Goal: Information Seeking & Learning: Find specific page/section

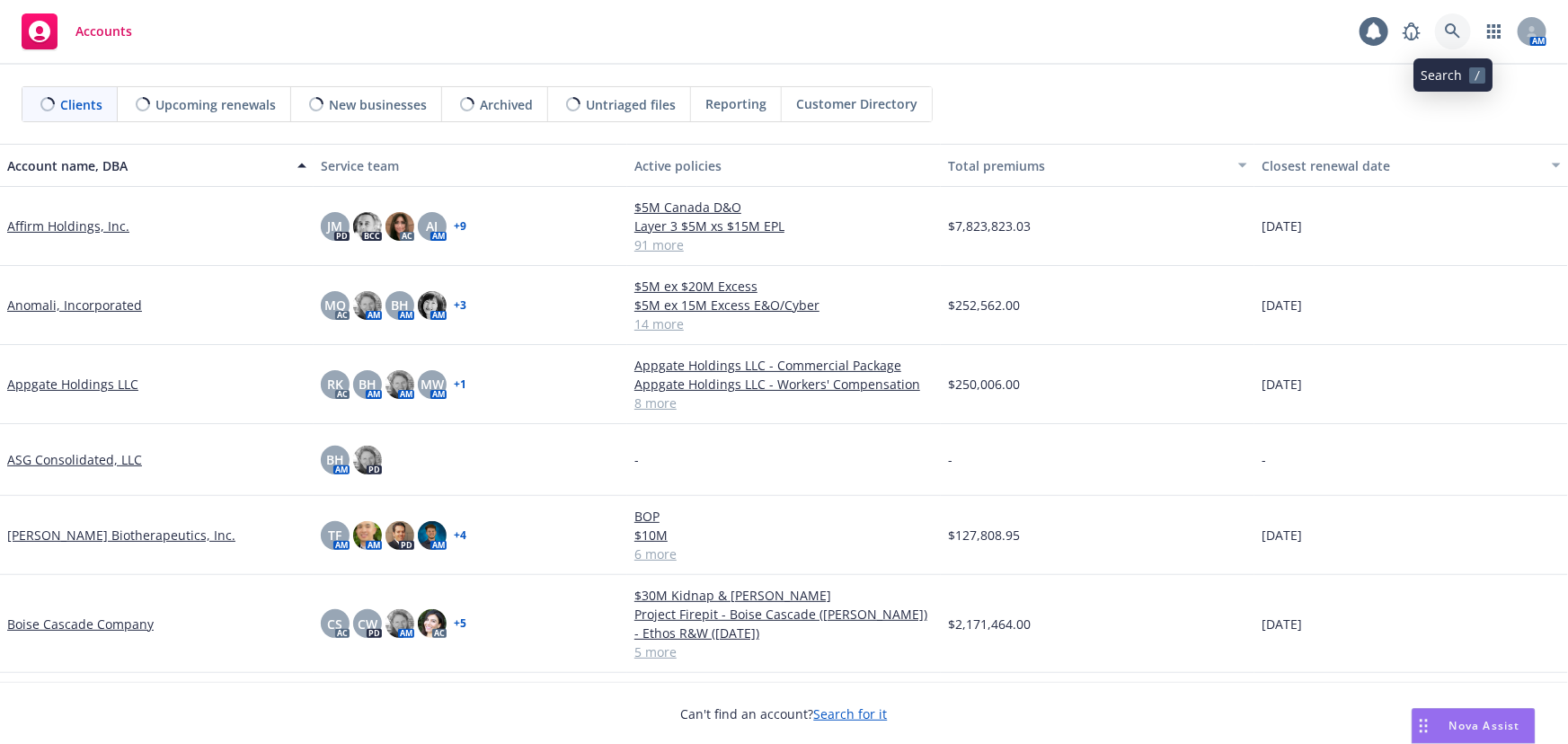
click at [1453, 29] on icon at bounding box center [1452, 31] width 16 height 16
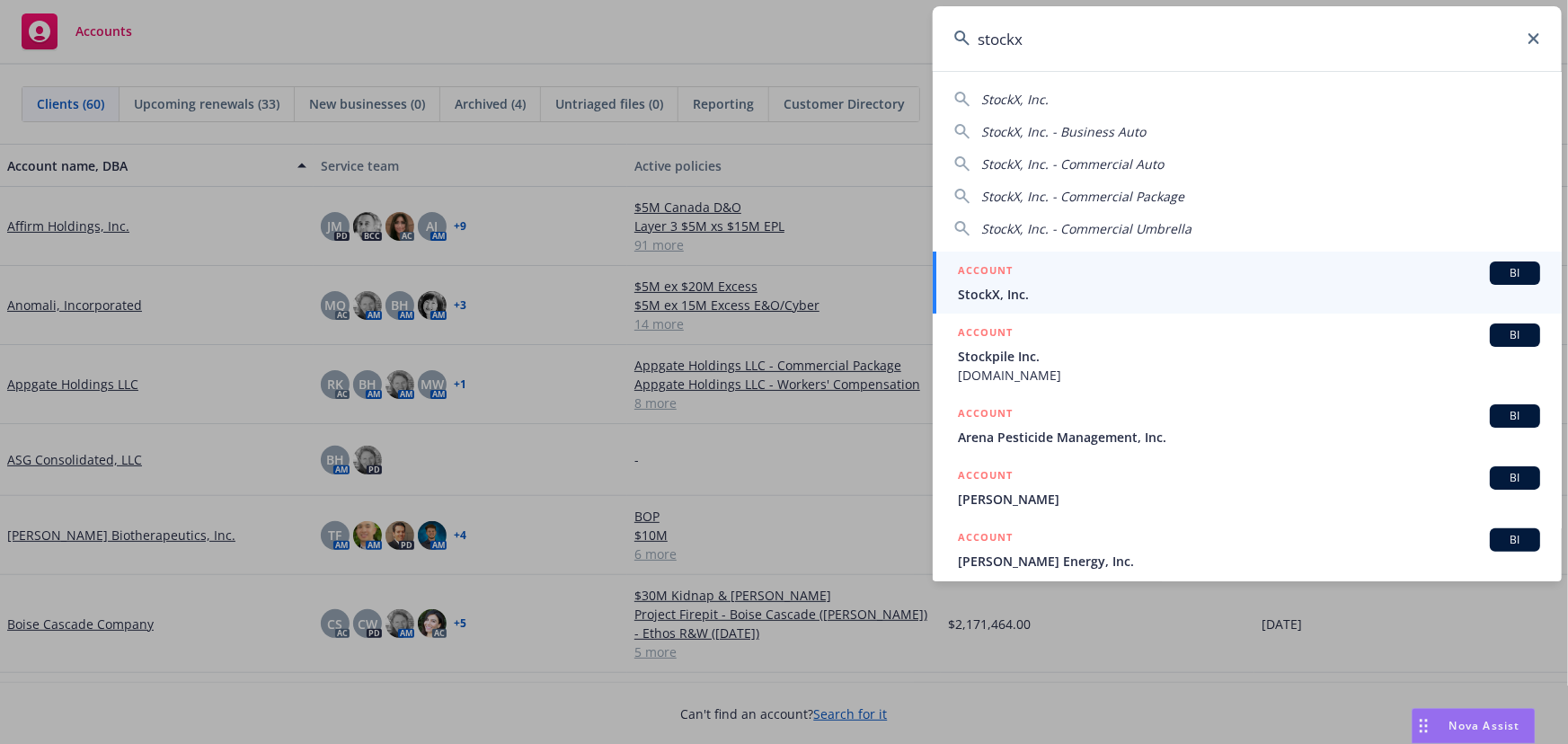
type input "stockx"
click at [1097, 294] on span "StockX, Inc." at bounding box center [1248, 294] width 582 height 19
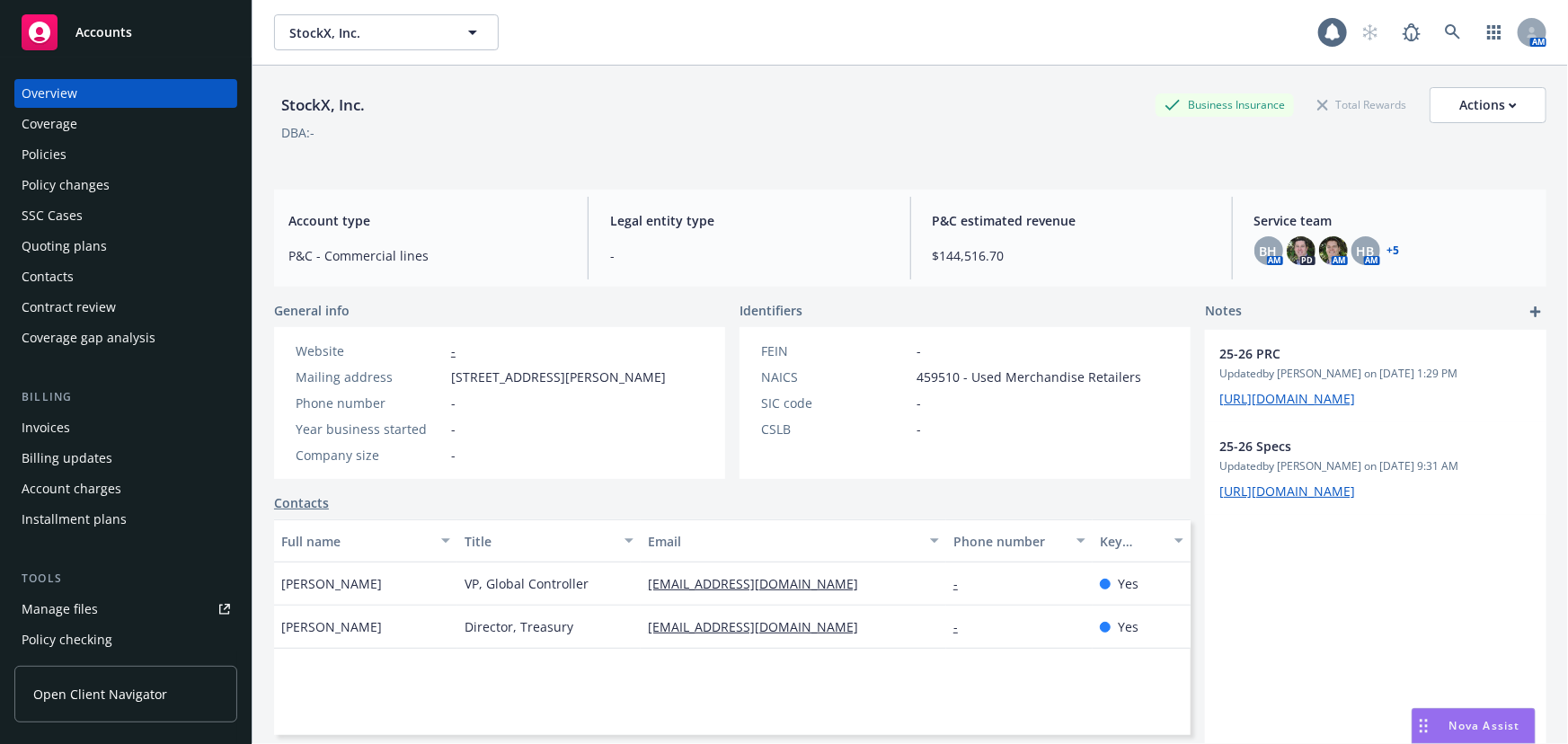
click at [51, 163] on div "Policies" at bounding box center [44, 154] width 45 height 29
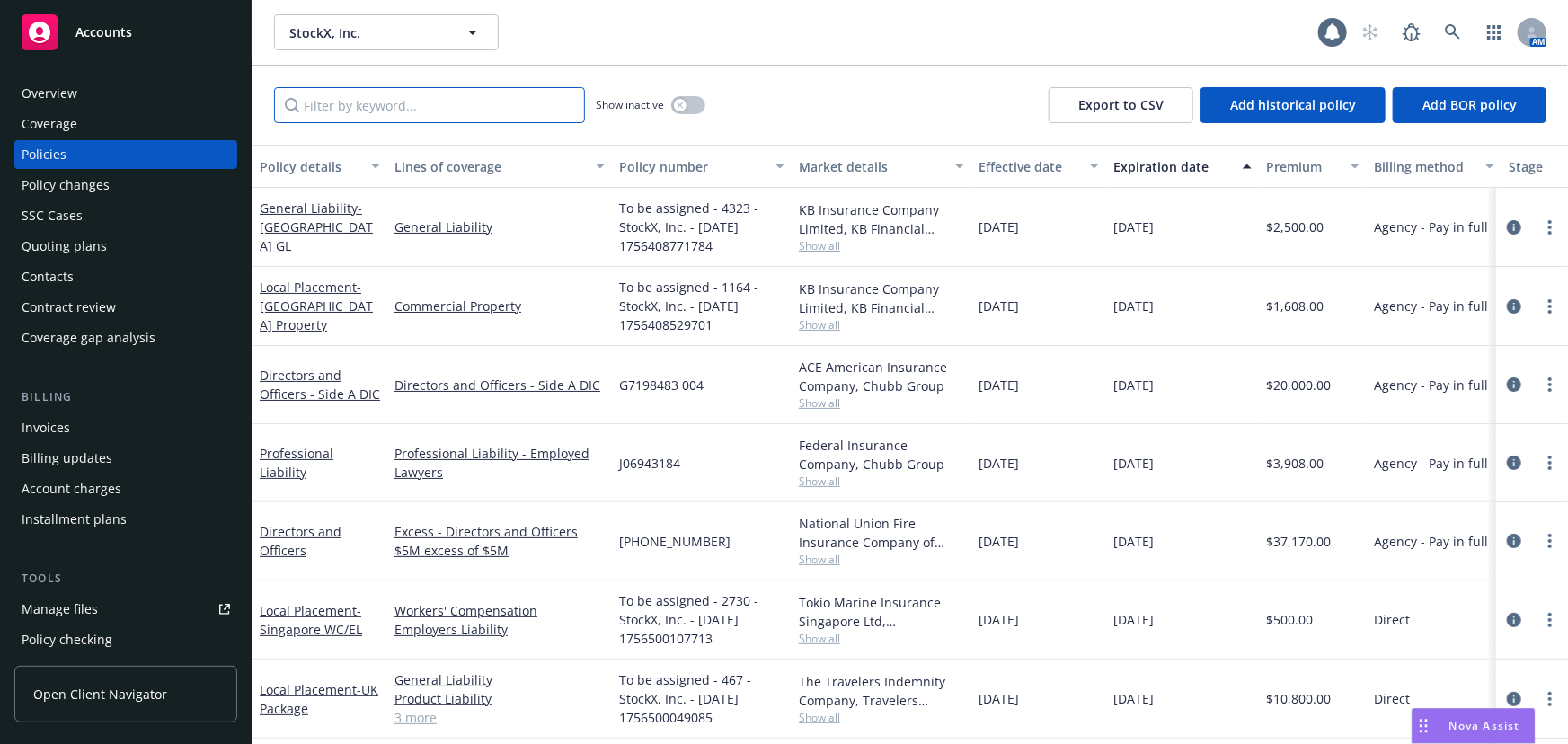
click at [457, 111] on input "Filter by keyword..." at bounding box center [429, 105] width 311 height 36
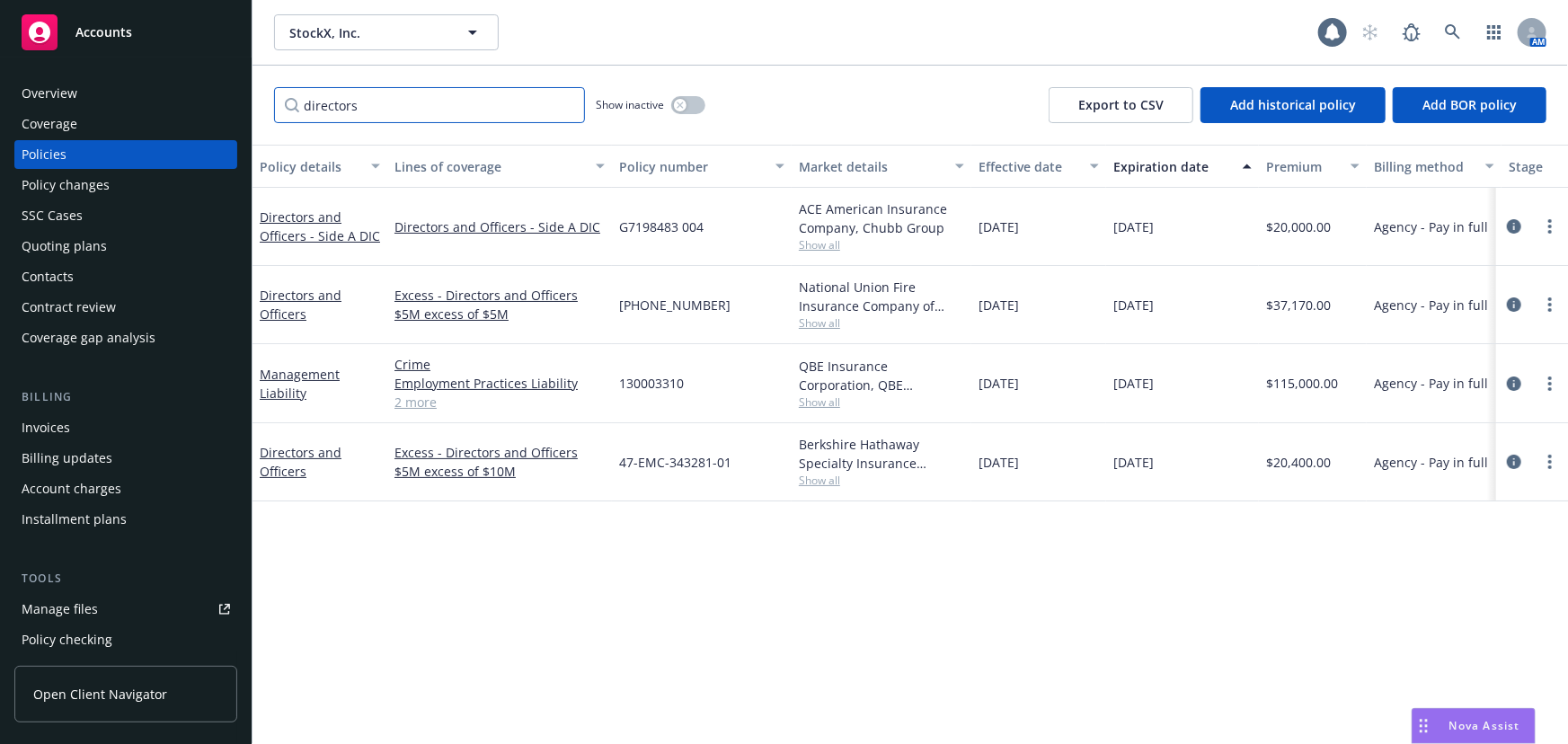
drag, startPoint x: 428, startPoint y: 100, endPoint x: 72, endPoint y: 87, distance: 356.2
click at [74, 87] on div "Accounts Overview Coverage Policies Policy changes SSC Cases Quoting plans Cont…" at bounding box center [784, 372] width 1568 height 744
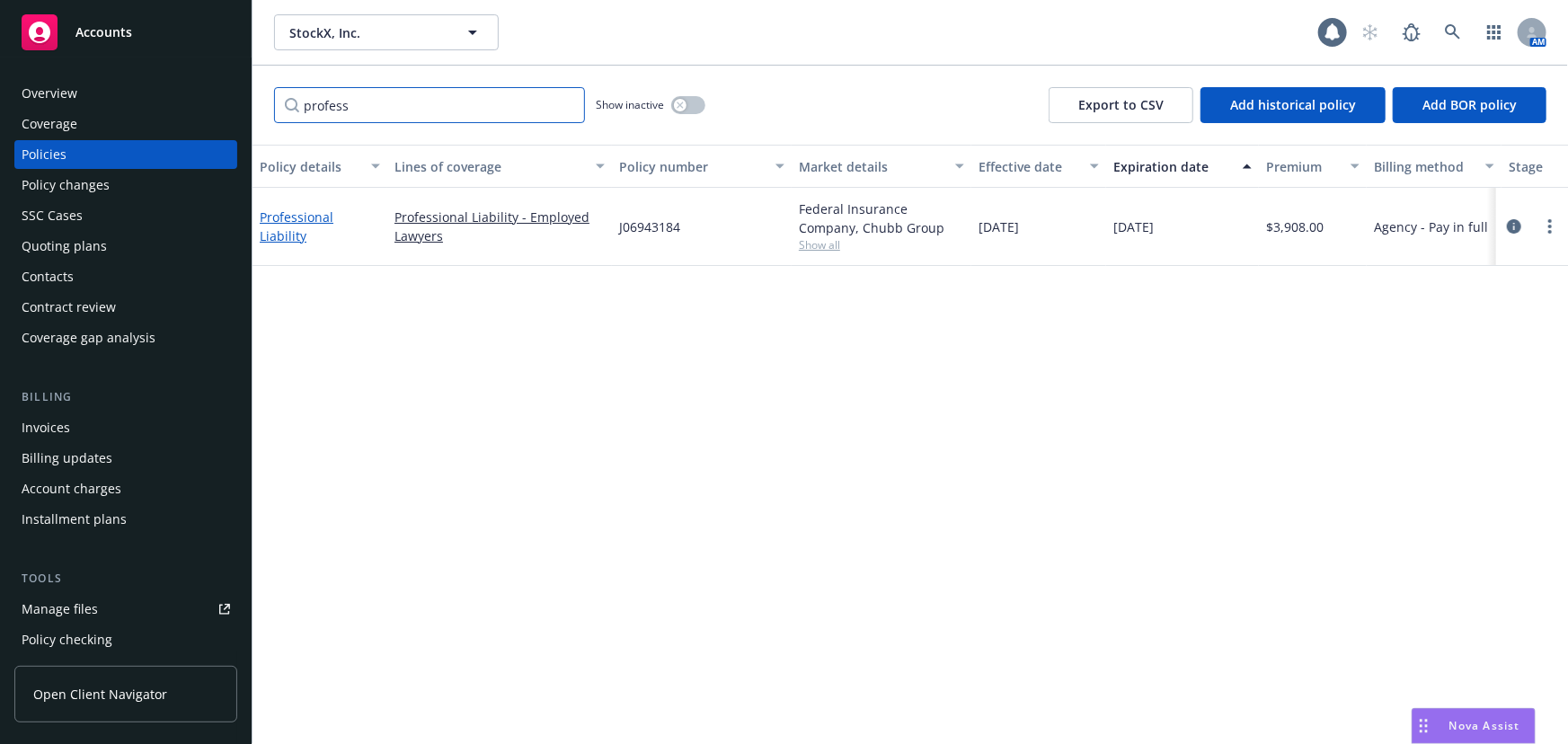
type input "profess"
click at [303, 216] on link "Professional Liability" at bounding box center [296, 226] width 73 height 36
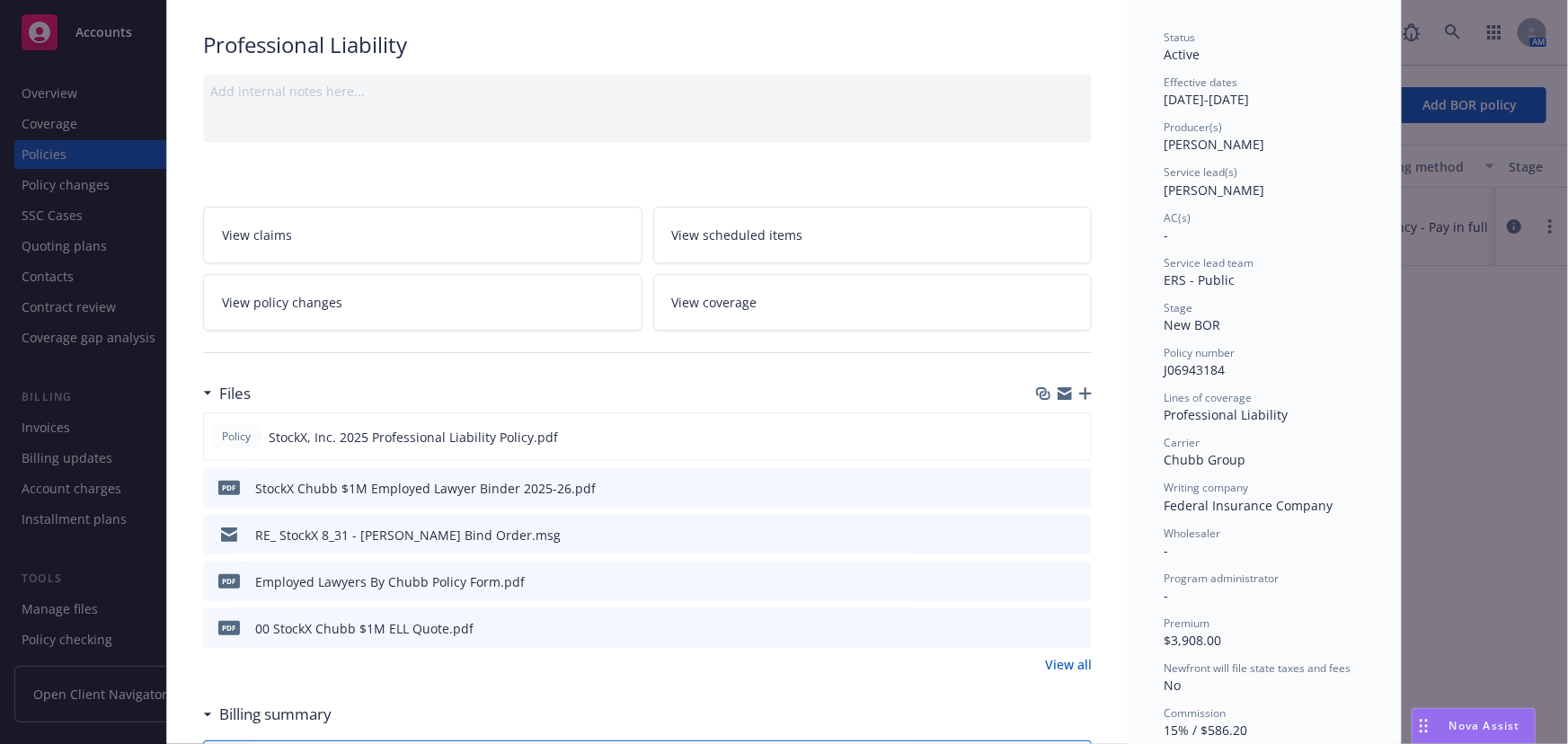
scroll to position [244, 0]
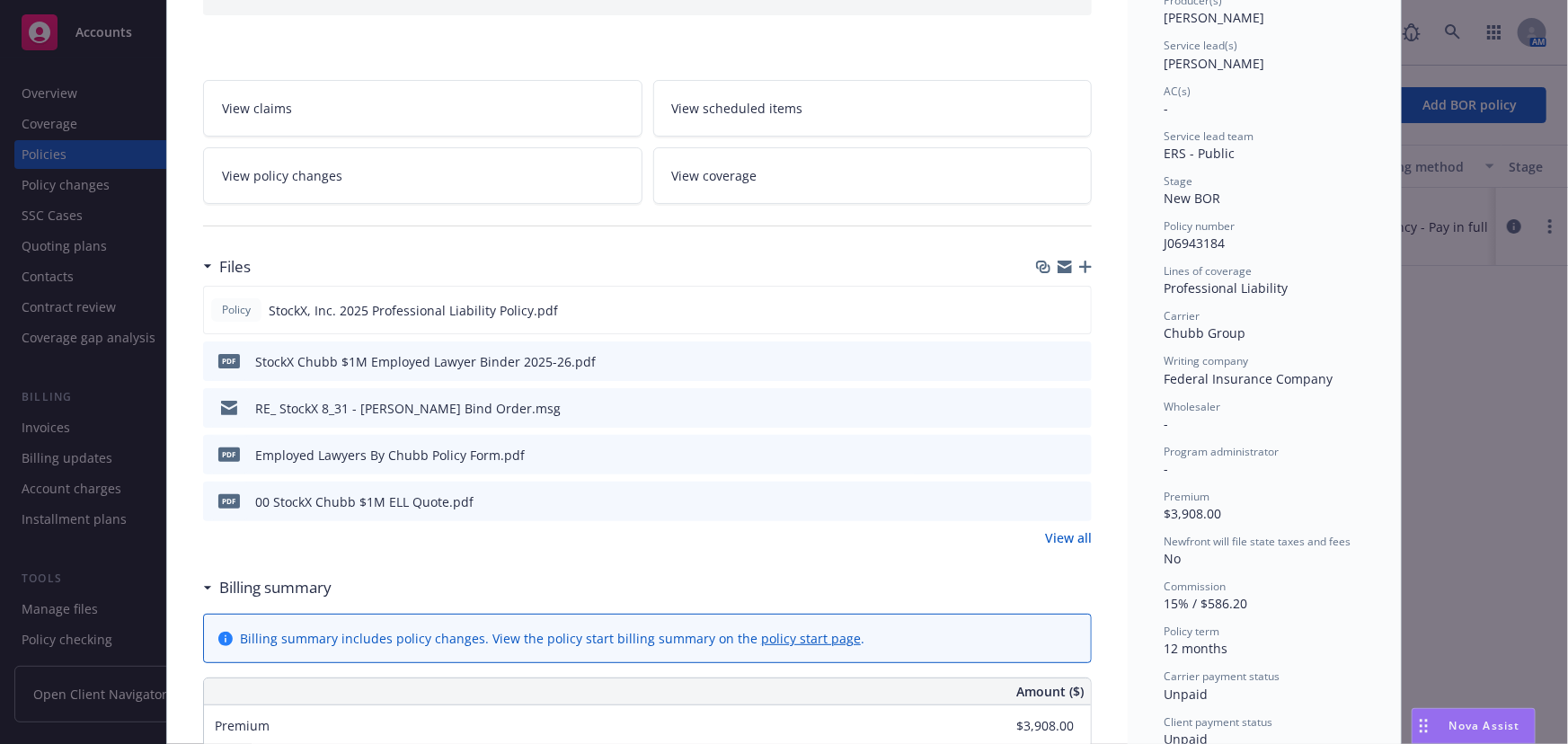
click at [1080, 266] on icon "button" at bounding box center [1086, 267] width 13 height 13
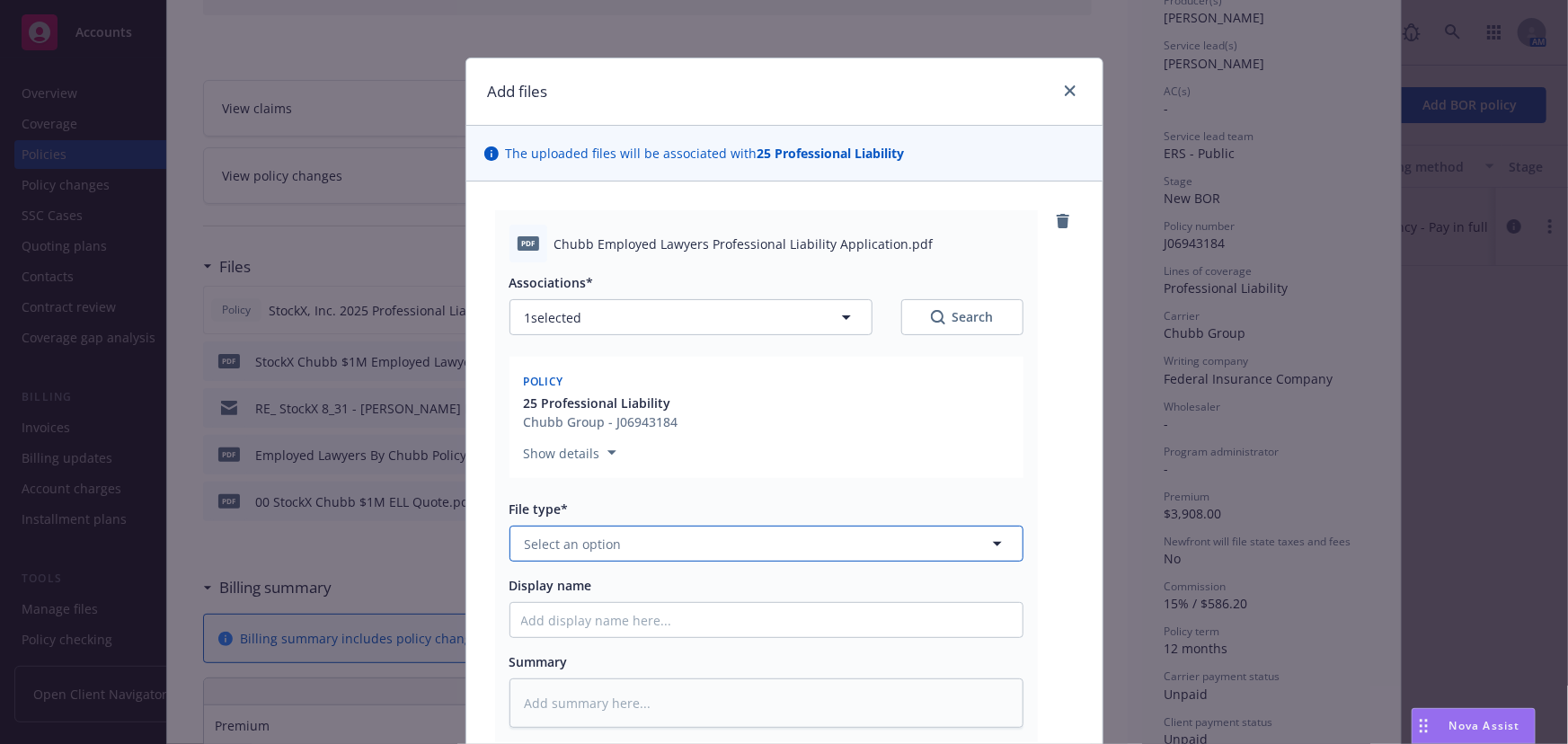
click at [603, 555] on button "Select an option" at bounding box center [765, 543] width 514 height 36
type input "applica"
click at [624, 638] on span "Application - signed" at bounding box center [590, 642] width 123 height 19
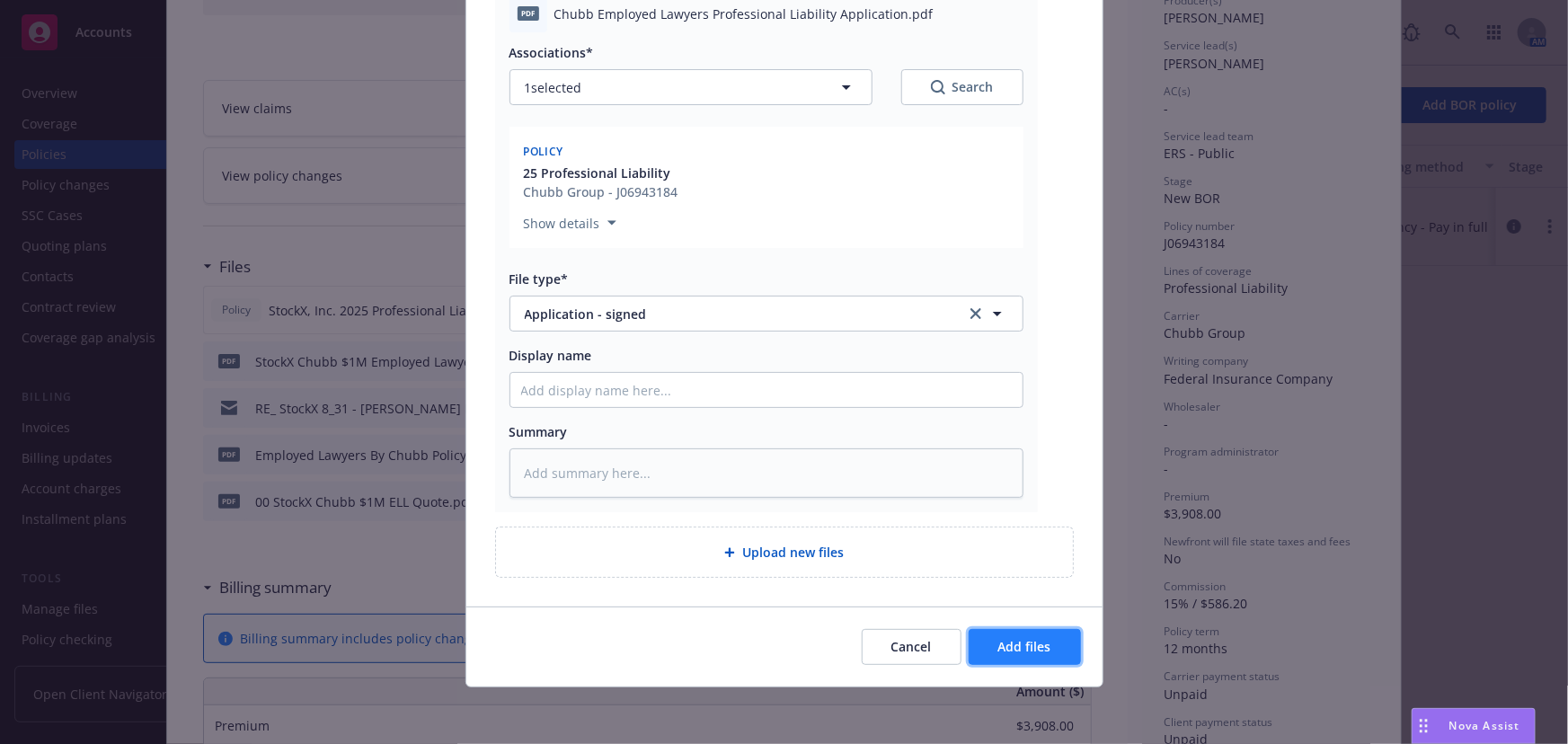
click at [1005, 642] on span "Add files" at bounding box center [1025, 646] width 53 height 17
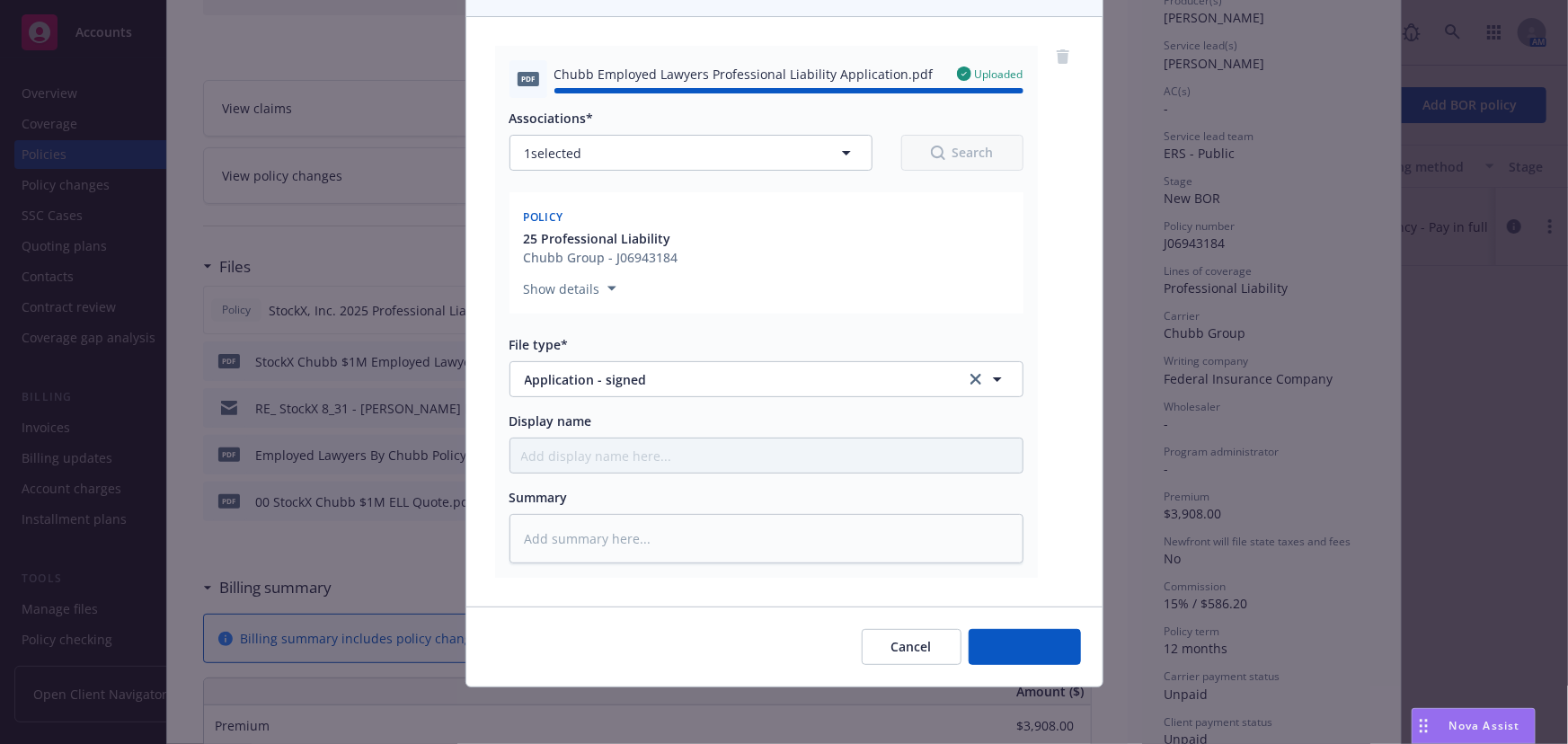
type textarea "x"
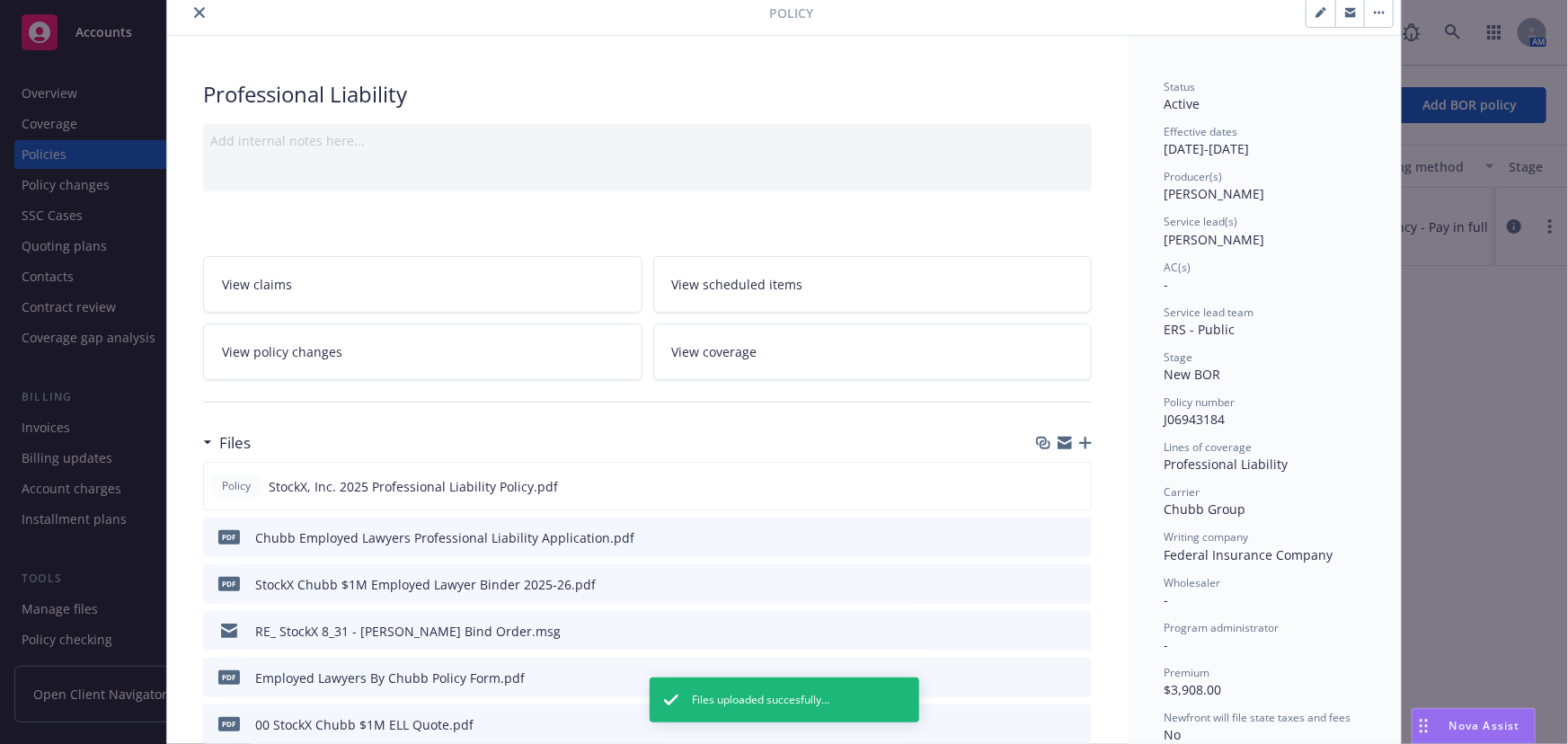
scroll to position [0, 0]
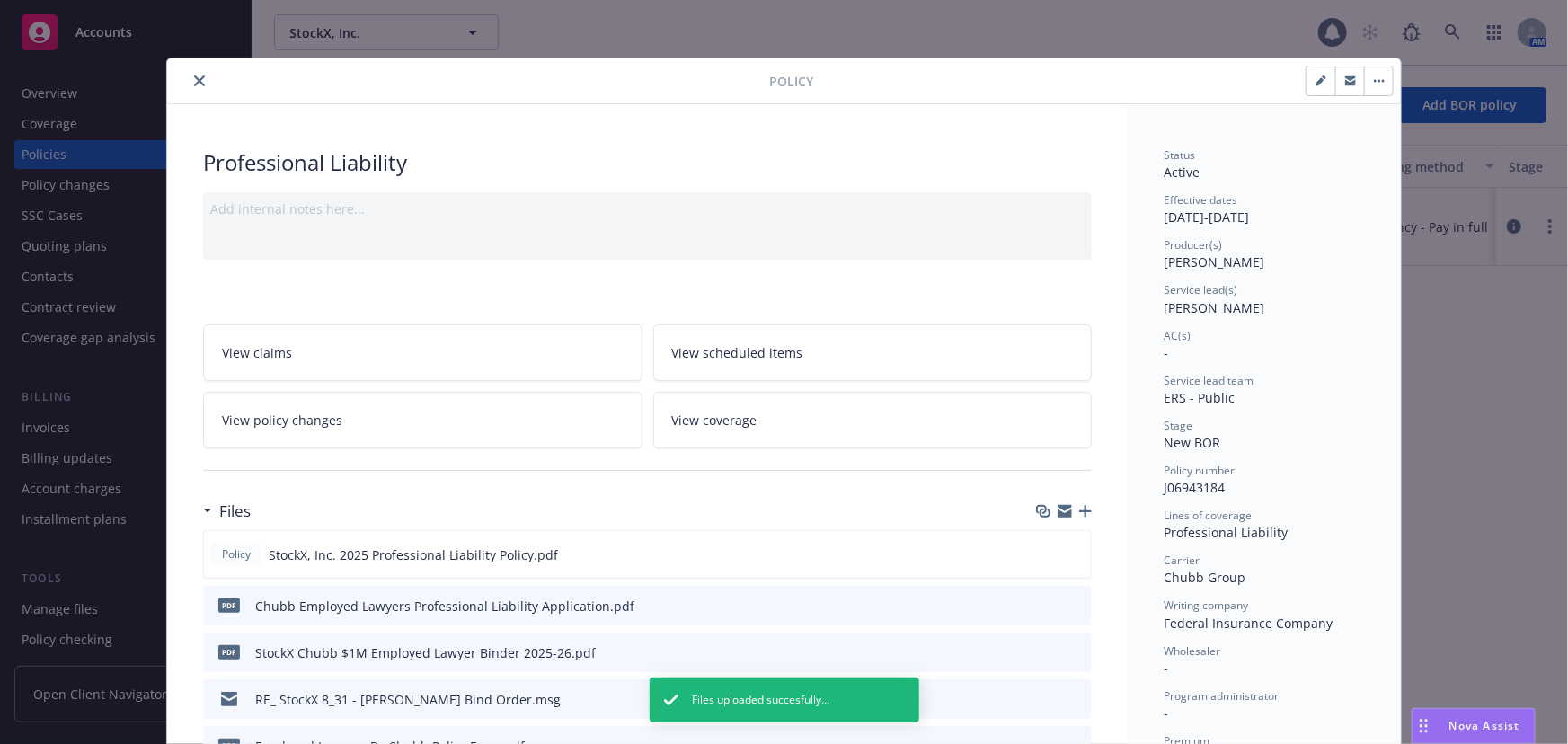
click at [194, 81] on icon "close" at bounding box center [200, 81] width 11 height 11
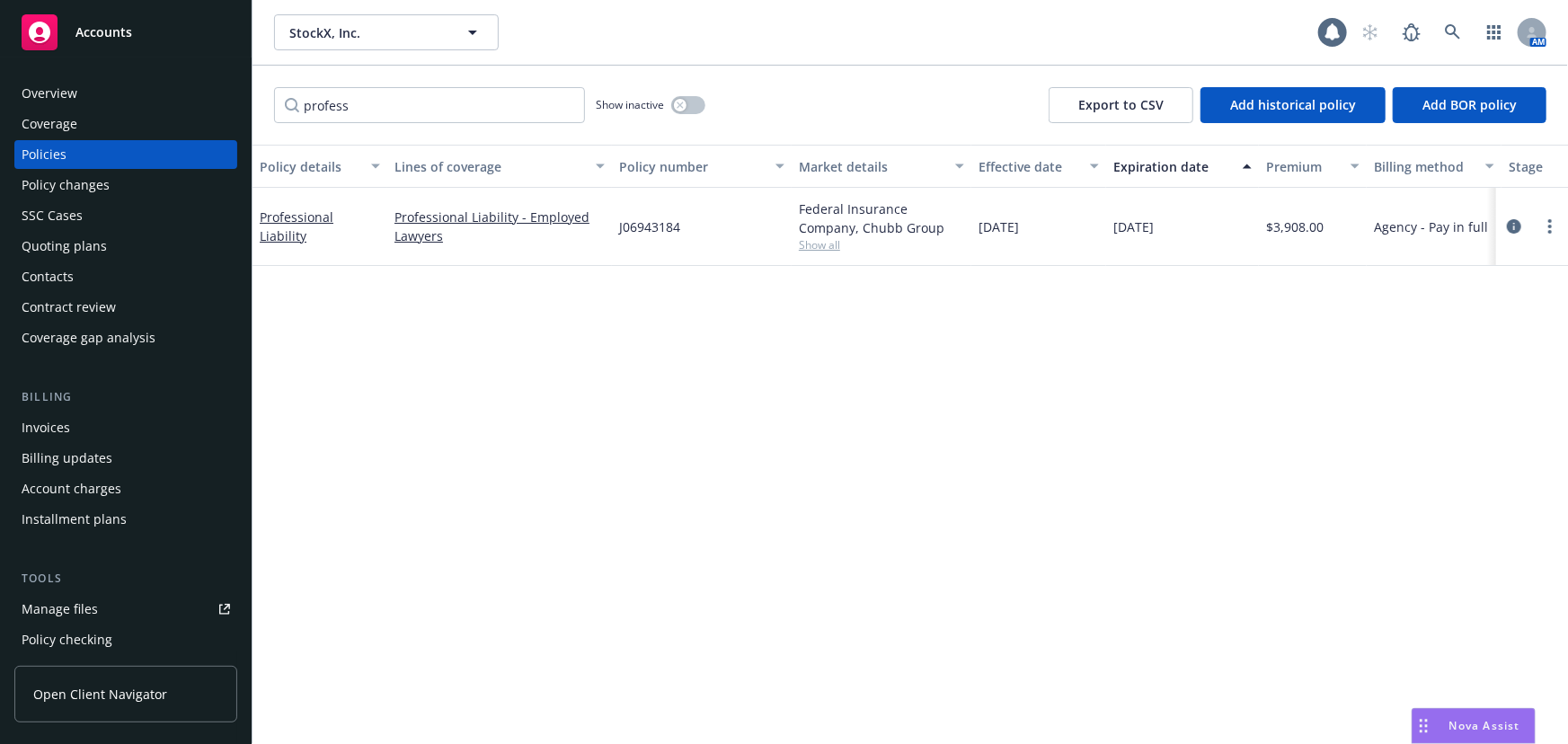
click at [655, 56] on div "StockX, Inc. StockX, Inc. 1 AM" at bounding box center [910, 33] width 1315 height 65
click at [1451, 29] on icon at bounding box center [1452, 32] width 16 height 16
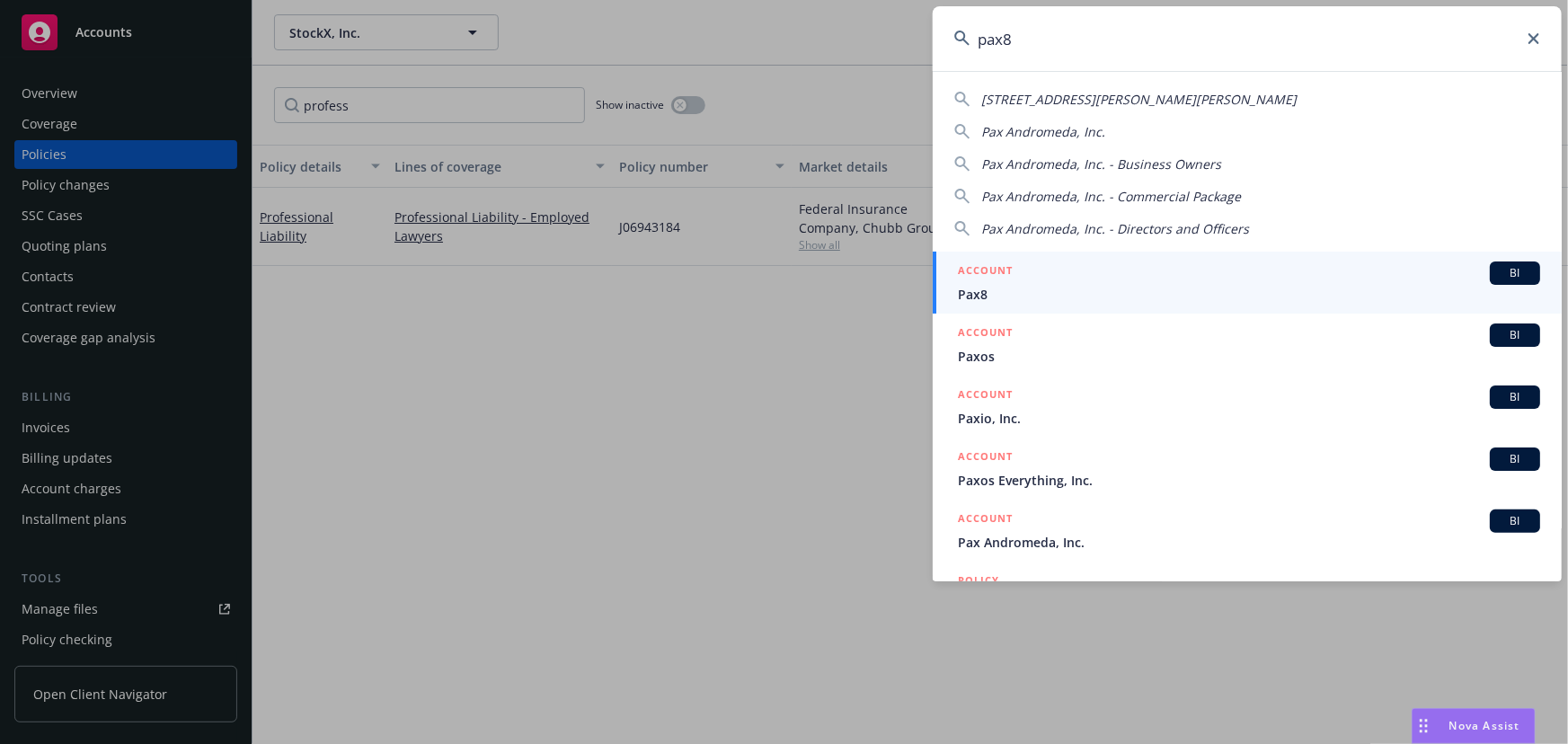
type input "pax8"
click at [1038, 288] on span "Pax8" at bounding box center [1248, 294] width 582 height 19
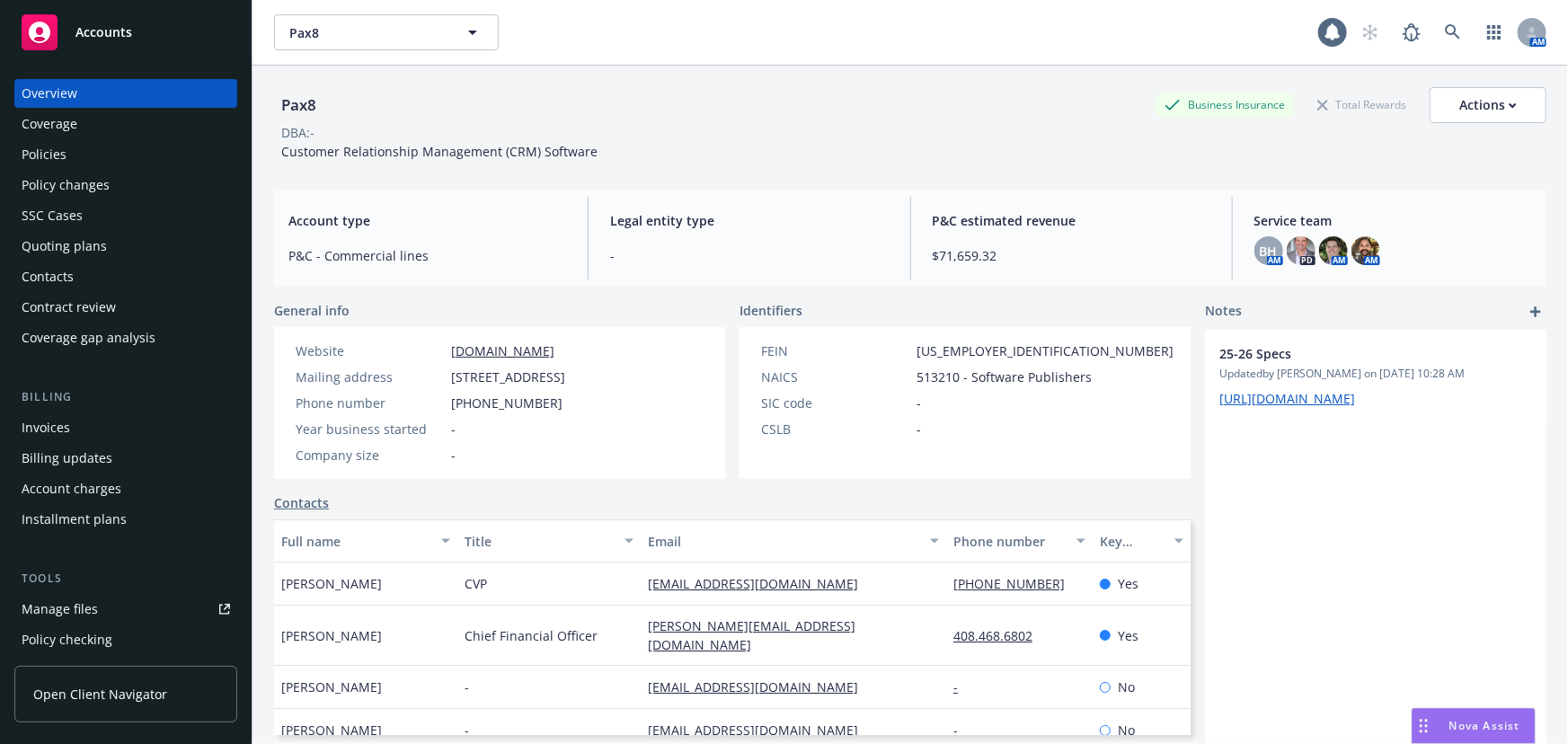
click at [121, 154] on div "Policies" at bounding box center [125, 154] width 208 height 29
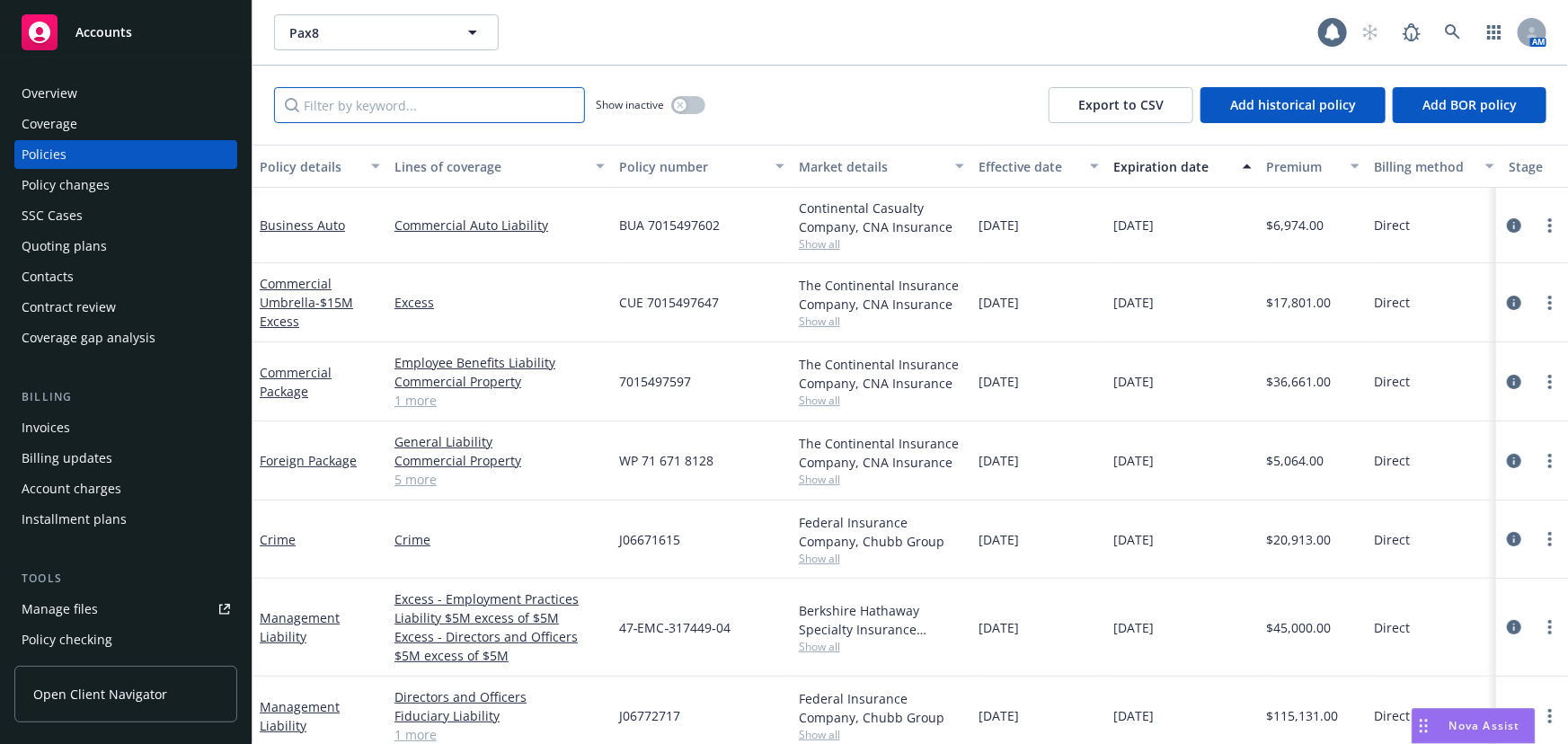
click at [425, 103] on input "Filter by keyword..." at bounding box center [429, 105] width 311 height 36
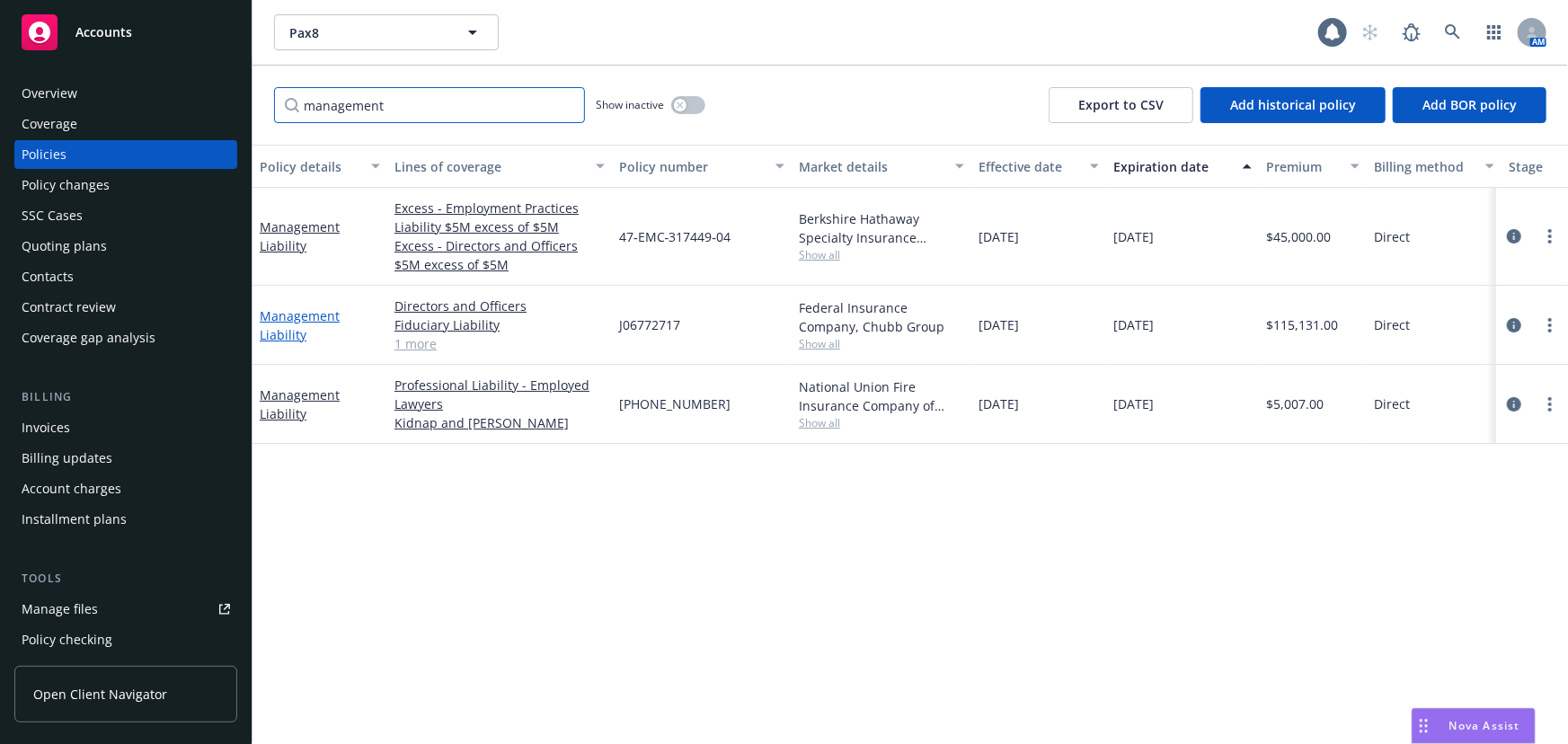
type input "management"
click at [292, 315] on link "Management Liability" at bounding box center [300, 325] width 80 height 36
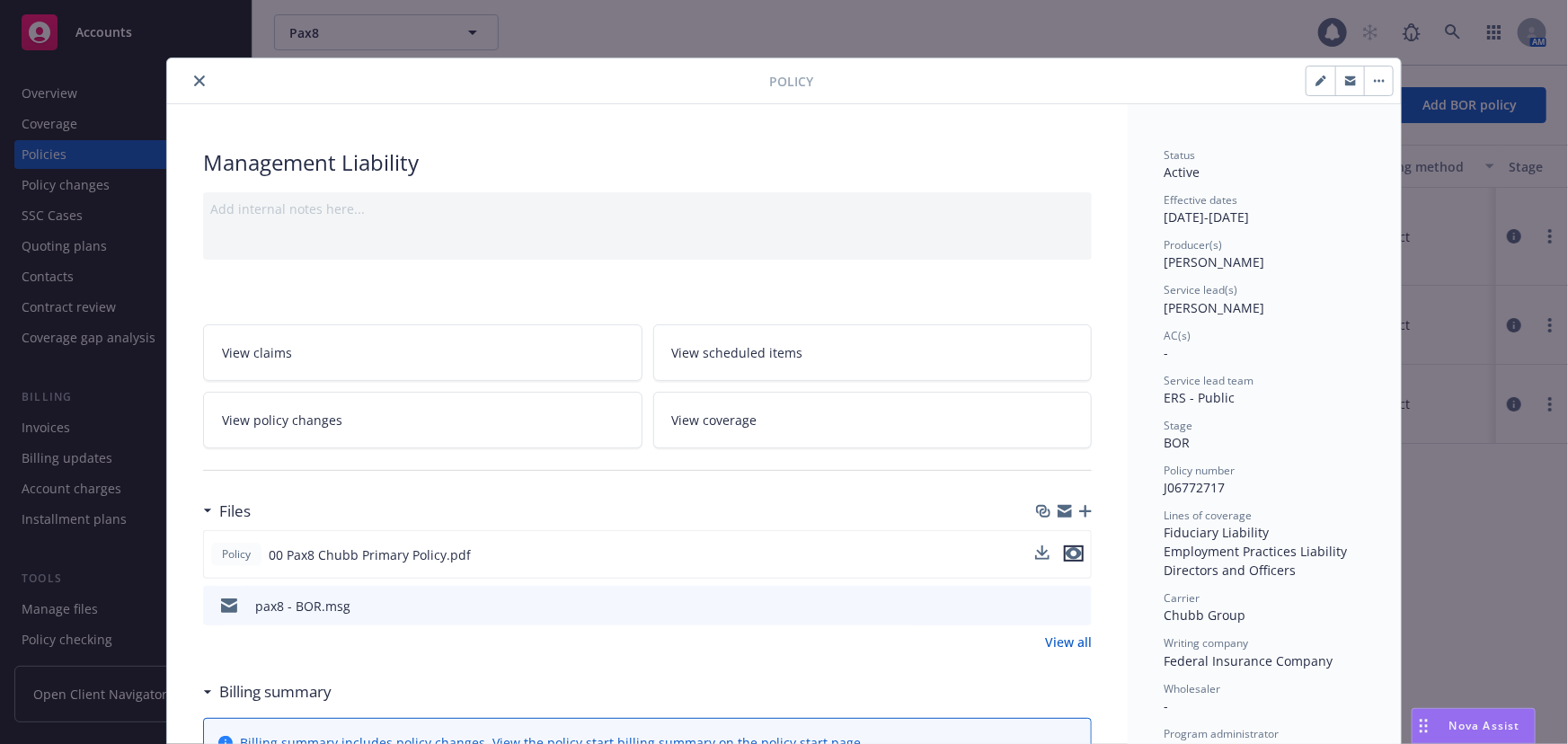
click at [1067, 548] on icon "preview file" at bounding box center [1073, 554] width 16 height 13
click at [194, 79] on icon "close" at bounding box center [200, 81] width 11 height 11
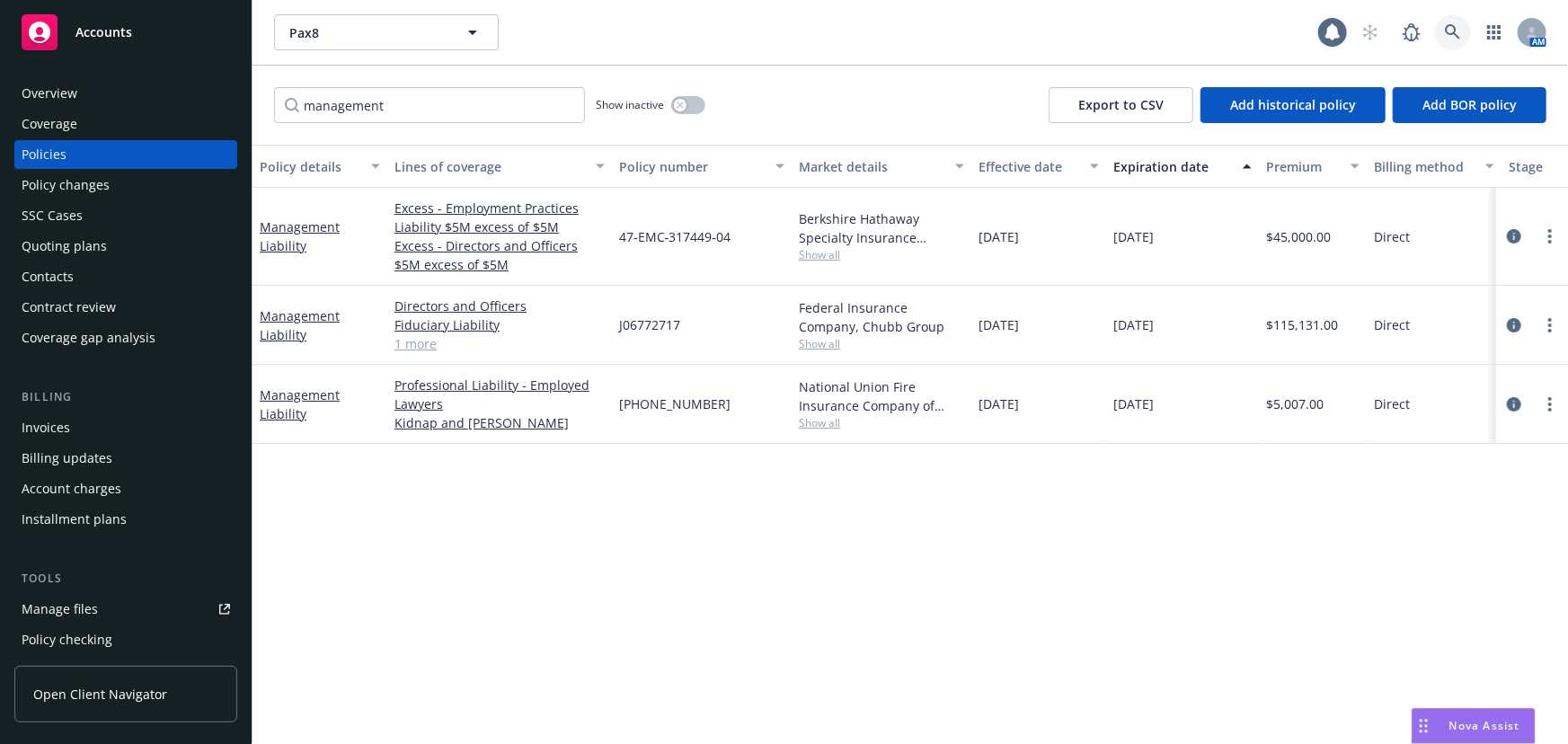
click at [1451, 41] on link at bounding box center [1453, 32] width 36 height 36
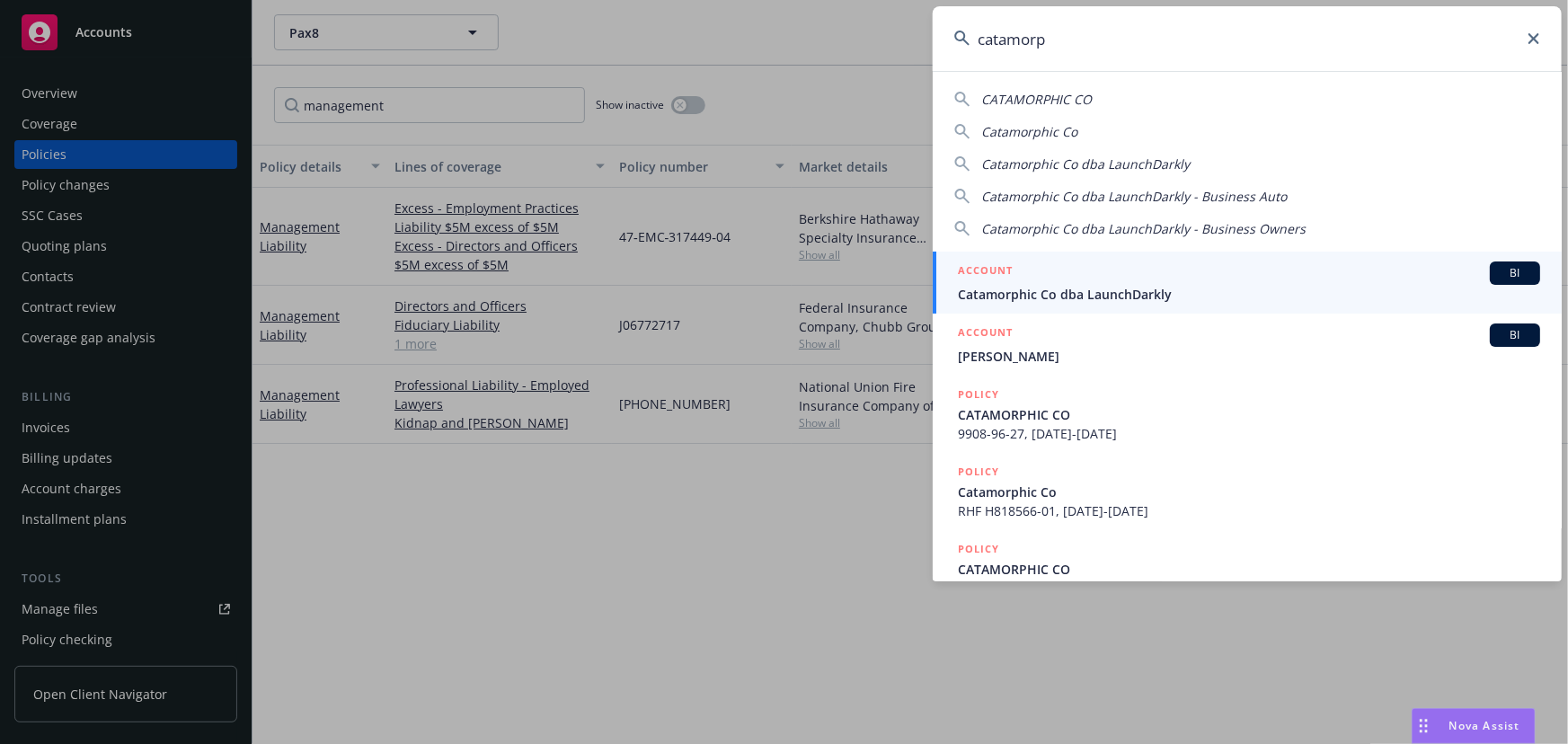
type input "catamorp"
click at [1294, 268] on div "ACCOUNT BI" at bounding box center [1248, 272] width 582 height 23
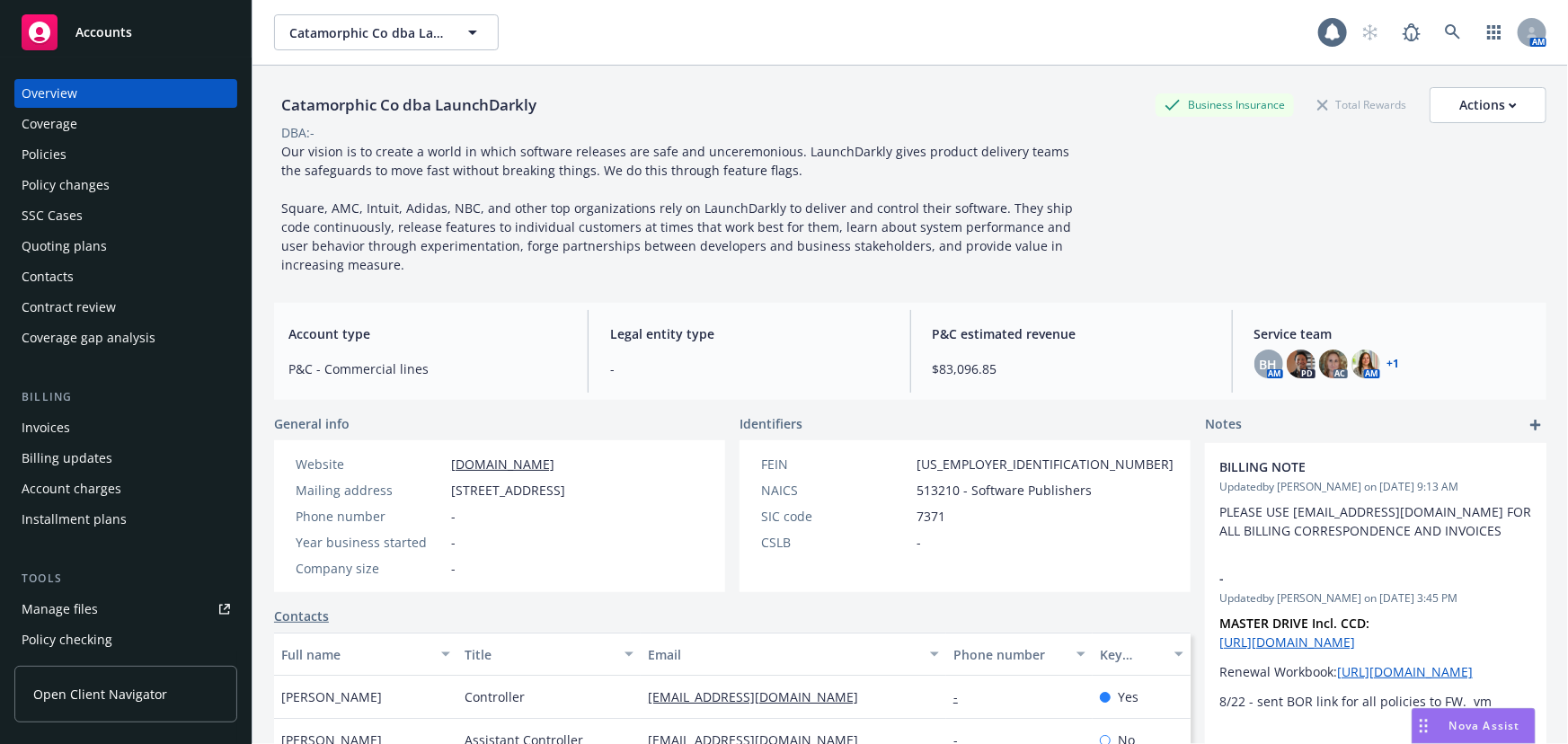
click at [122, 150] on div "Policies" at bounding box center [125, 154] width 208 height 29
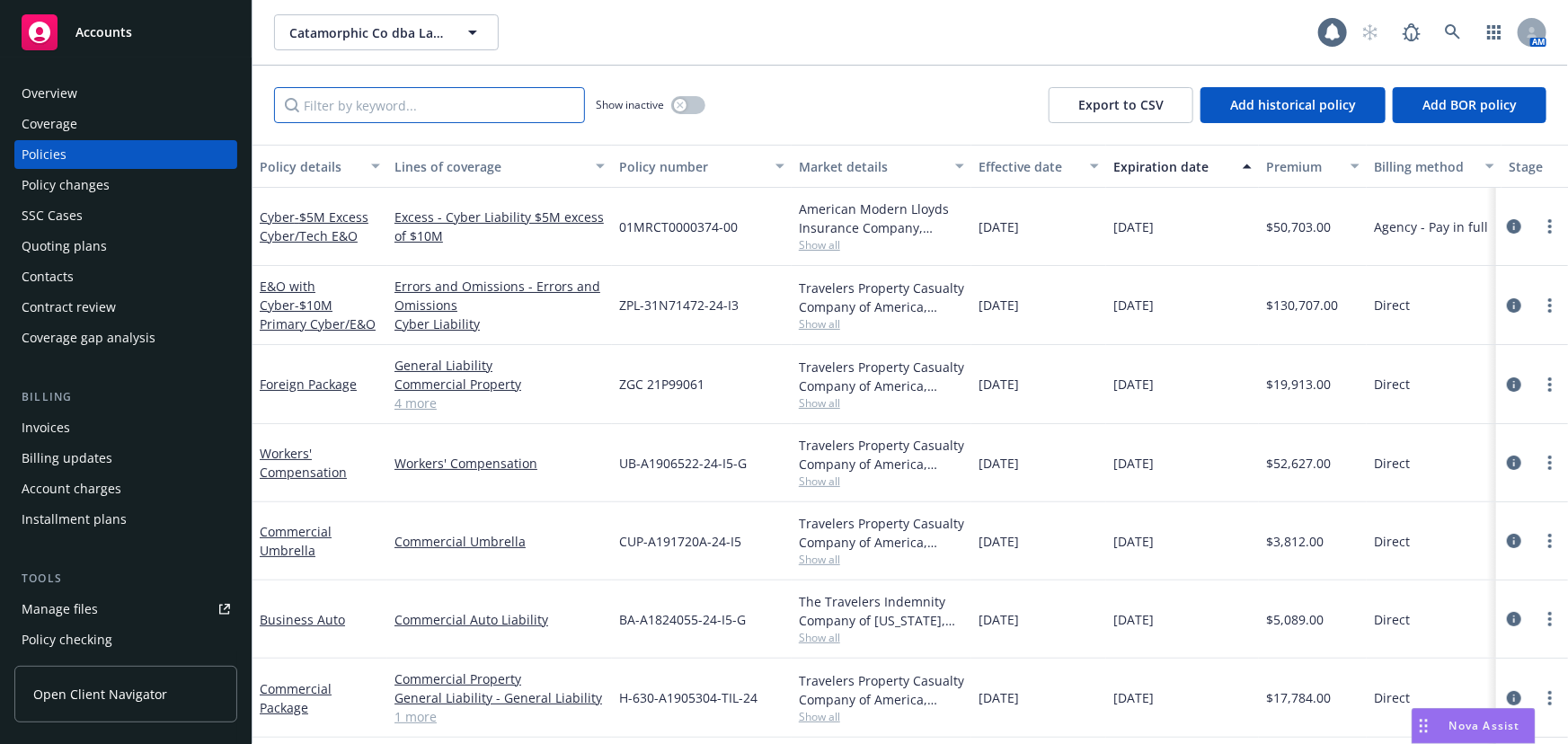
click at [449, 106] on input "Filter by keyword..." at bounding box center [429, 105] width 311 height 36
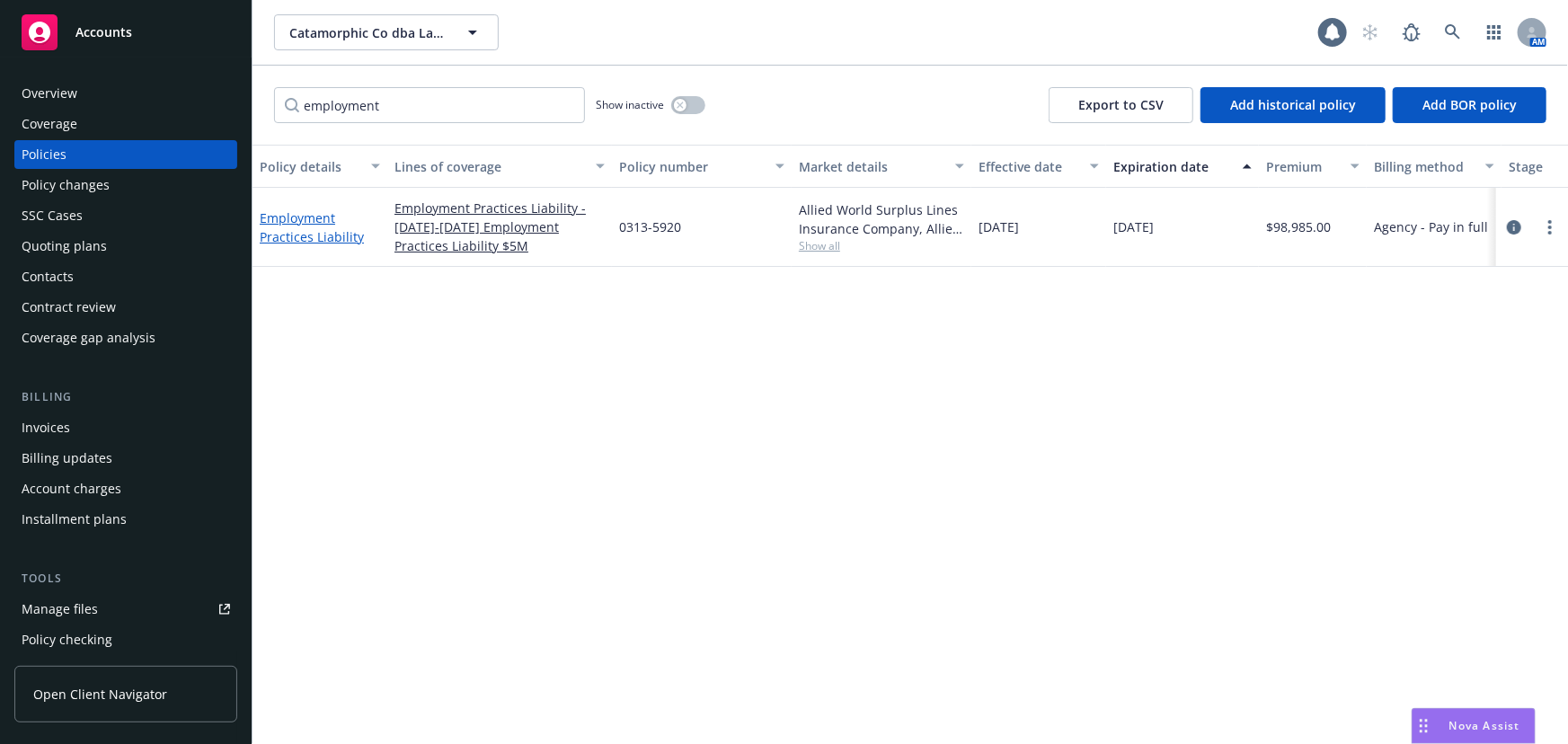
click at [329, 233] on link "Employment Practices Liability" at bounding box center [312, 227] width 104 height 36
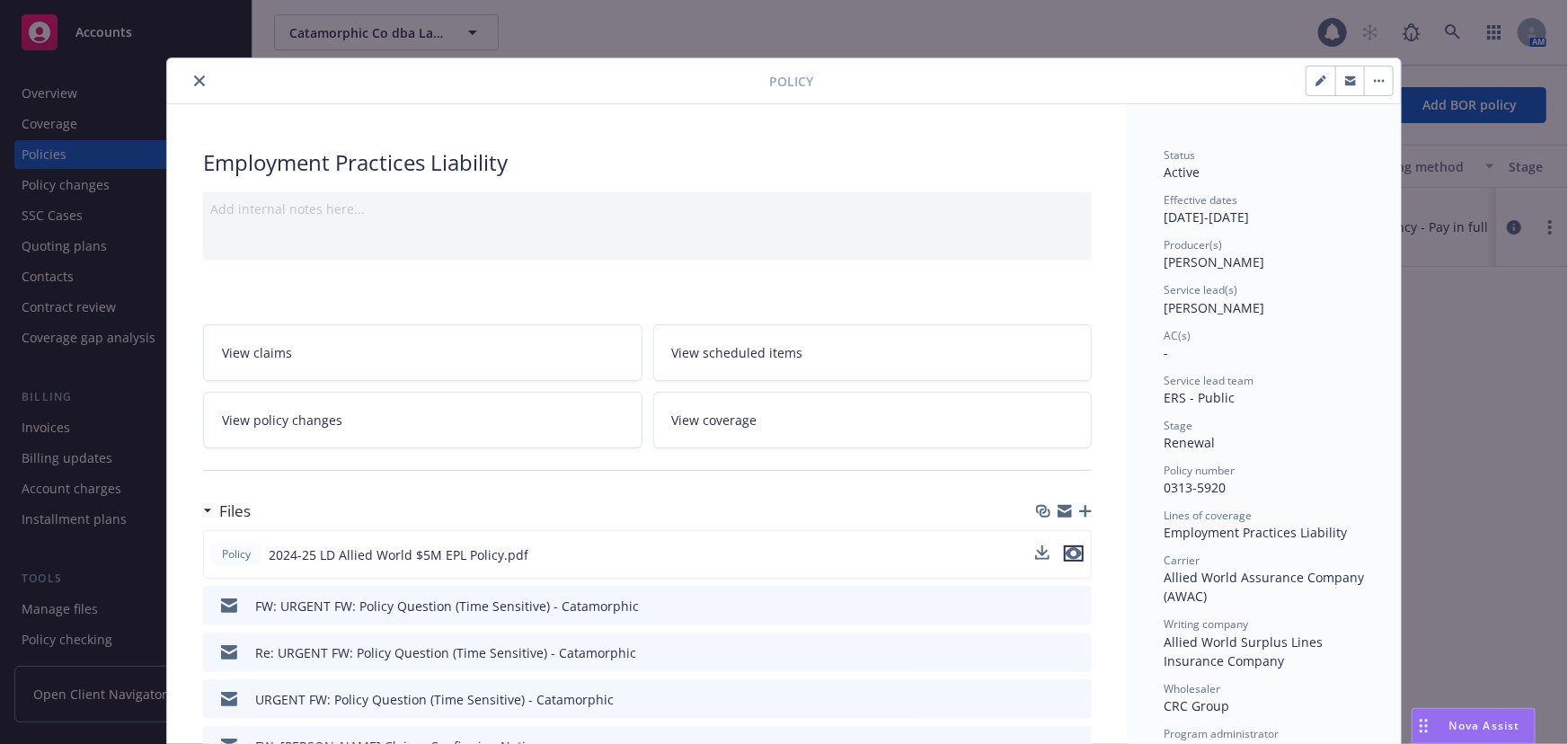
click at [1065, 553] on icon "preview file" at bounding box center [1073, 554] width 16 height 13
click at [194, 81] on icon "close" at bounding box center [200, 81] width 11 height 11
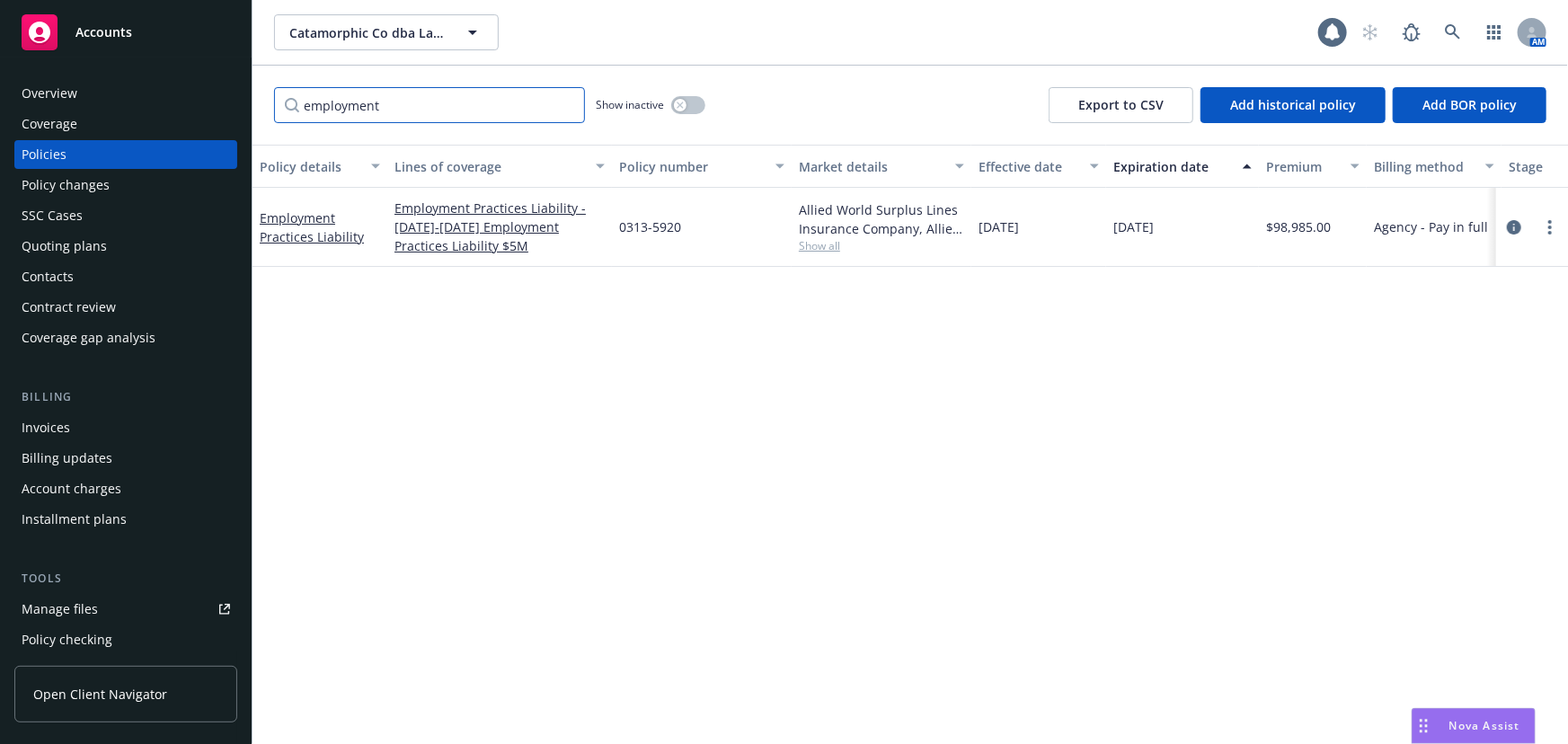
drag, startPoint x: 398, startPoint y: 104, endPoint x: 133, endPoint y: 101, distance: 265.0
click at [133, 101] on div "Accounts Overview Coverage Policies Policy changes SSC Cases Quoting plans Cont…" at bounding box center [784, 372] width 1568 height 744
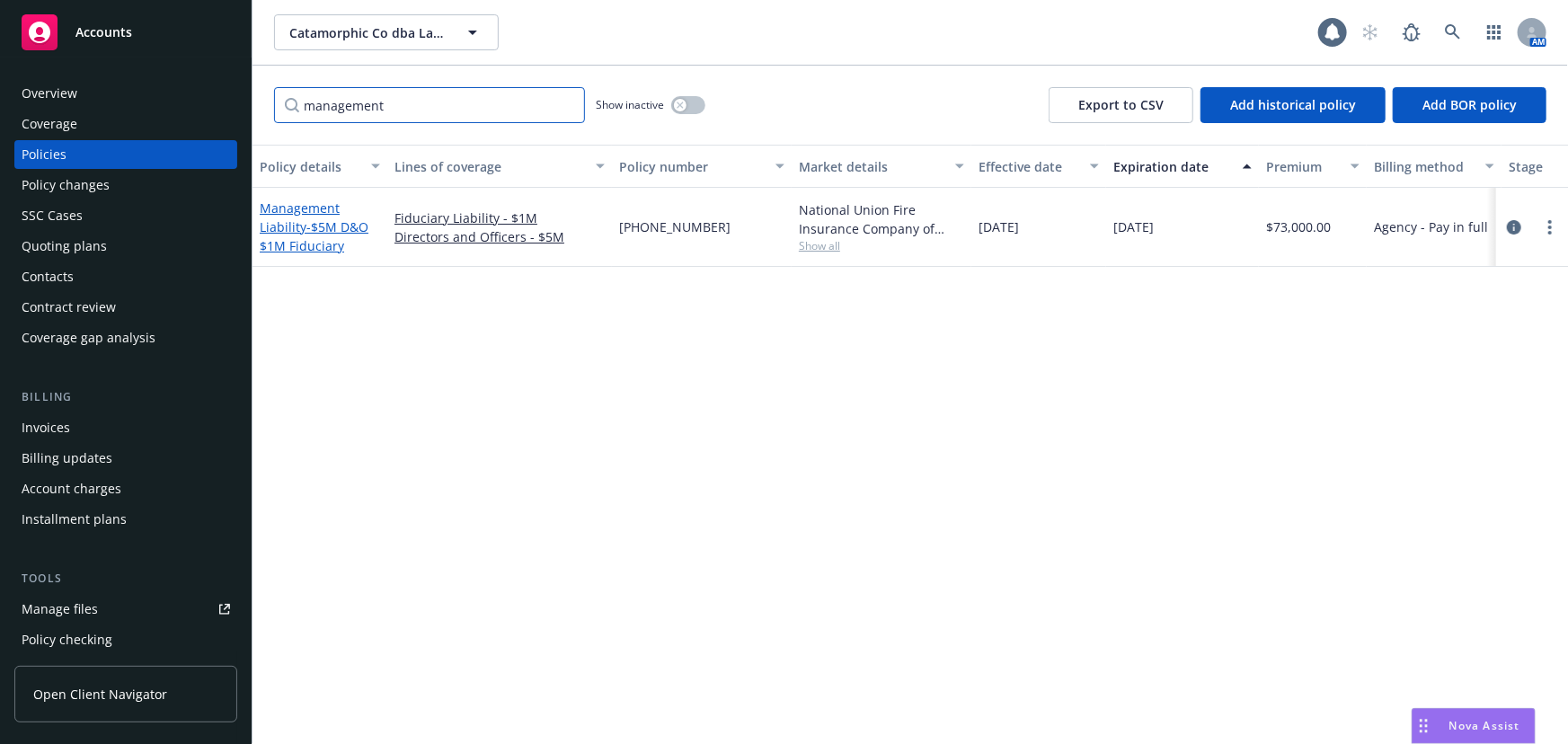
type input "management"
click at [301, 226] on link "Management Liability - $5M D&O $1M Fiduciary" at bounding box center [314, 227] width 109 height 55
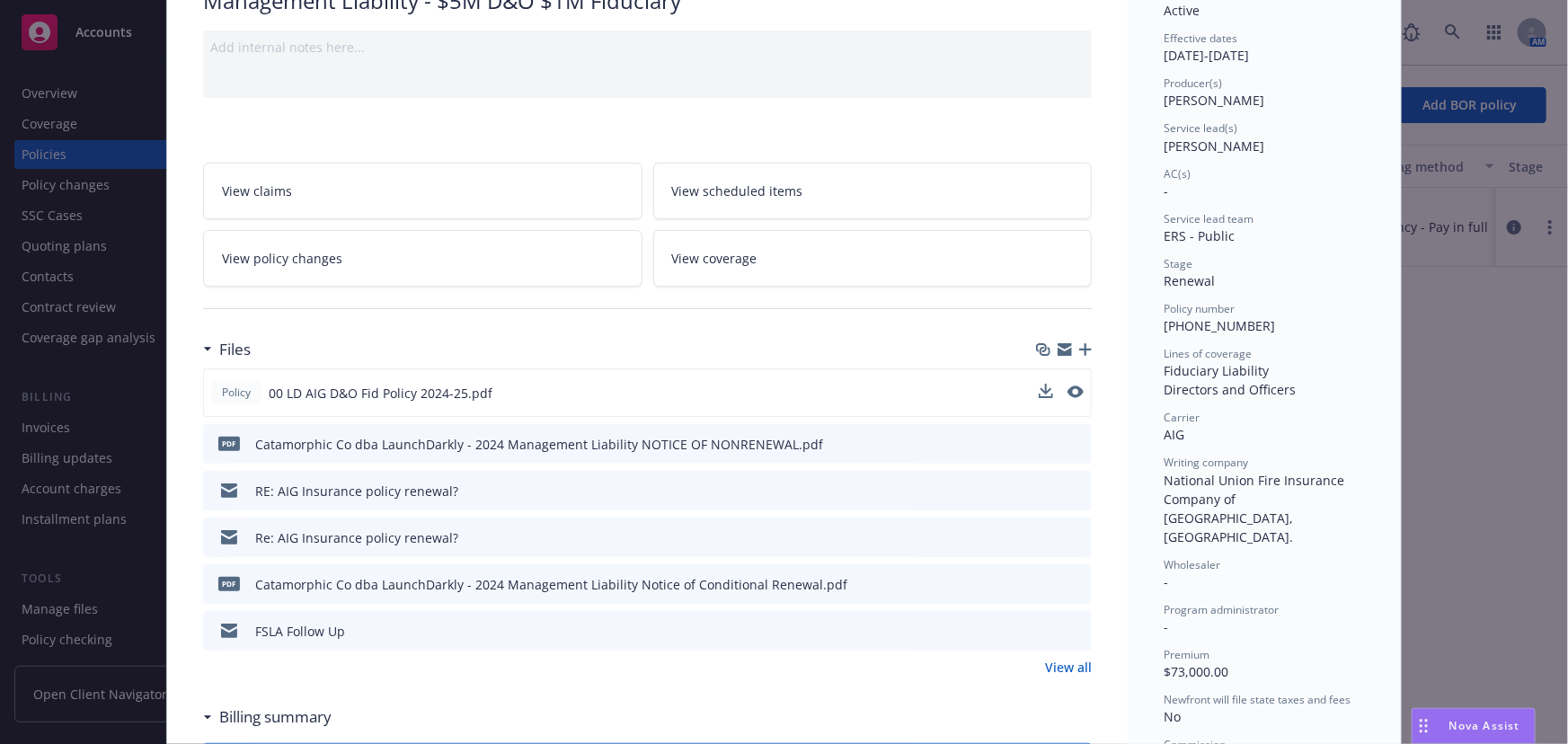
scroll to position [163, 0]
click at [1079, 389] on div "Policy 00 LD AIG D&O Fid Policy 2024-25.pdf" at bounding box center [647, 392] width 889 height 48
click at [1073, 390] on icon "preview file" at bounding box center [1073, 391] width 16 height 13
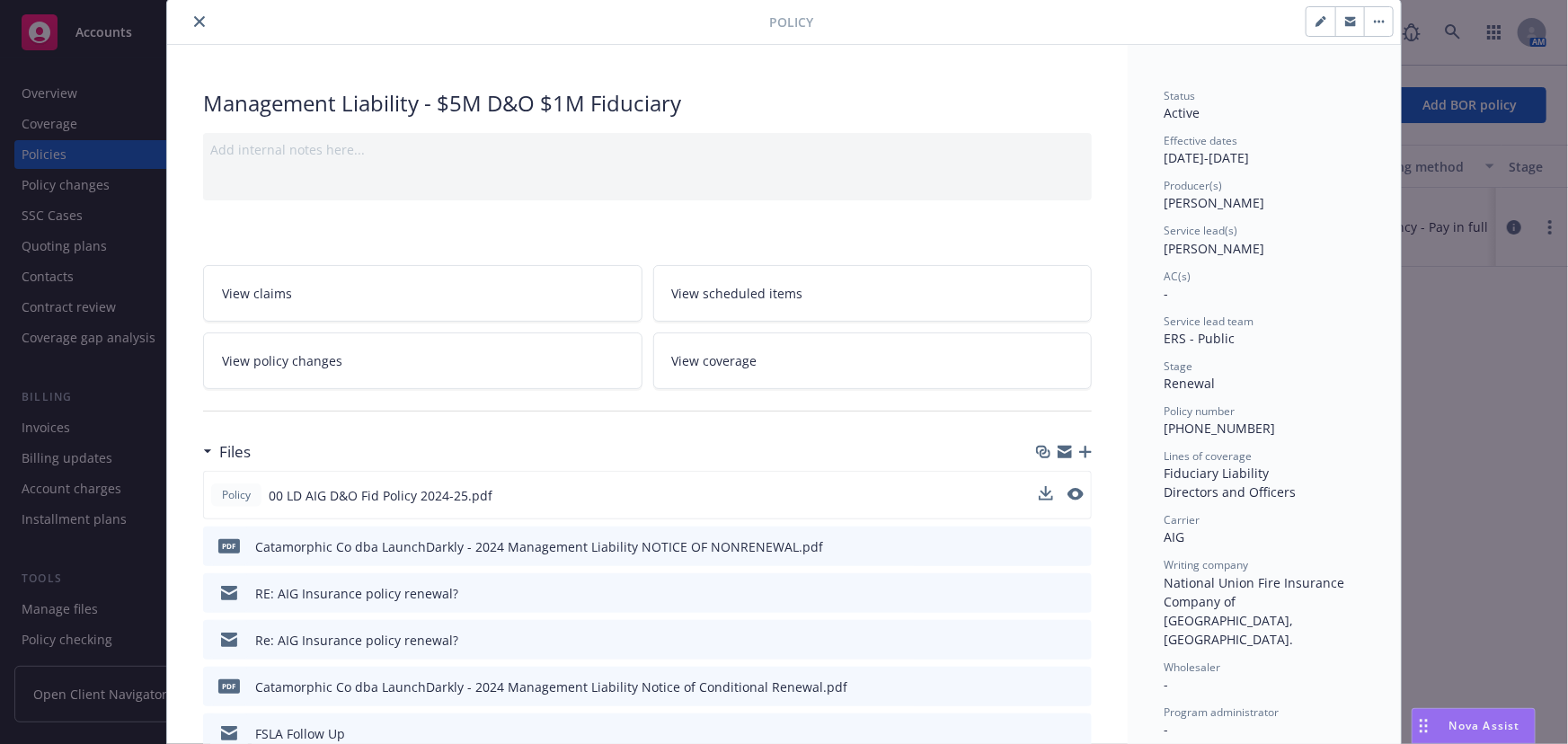
scroll to position [0, 0]
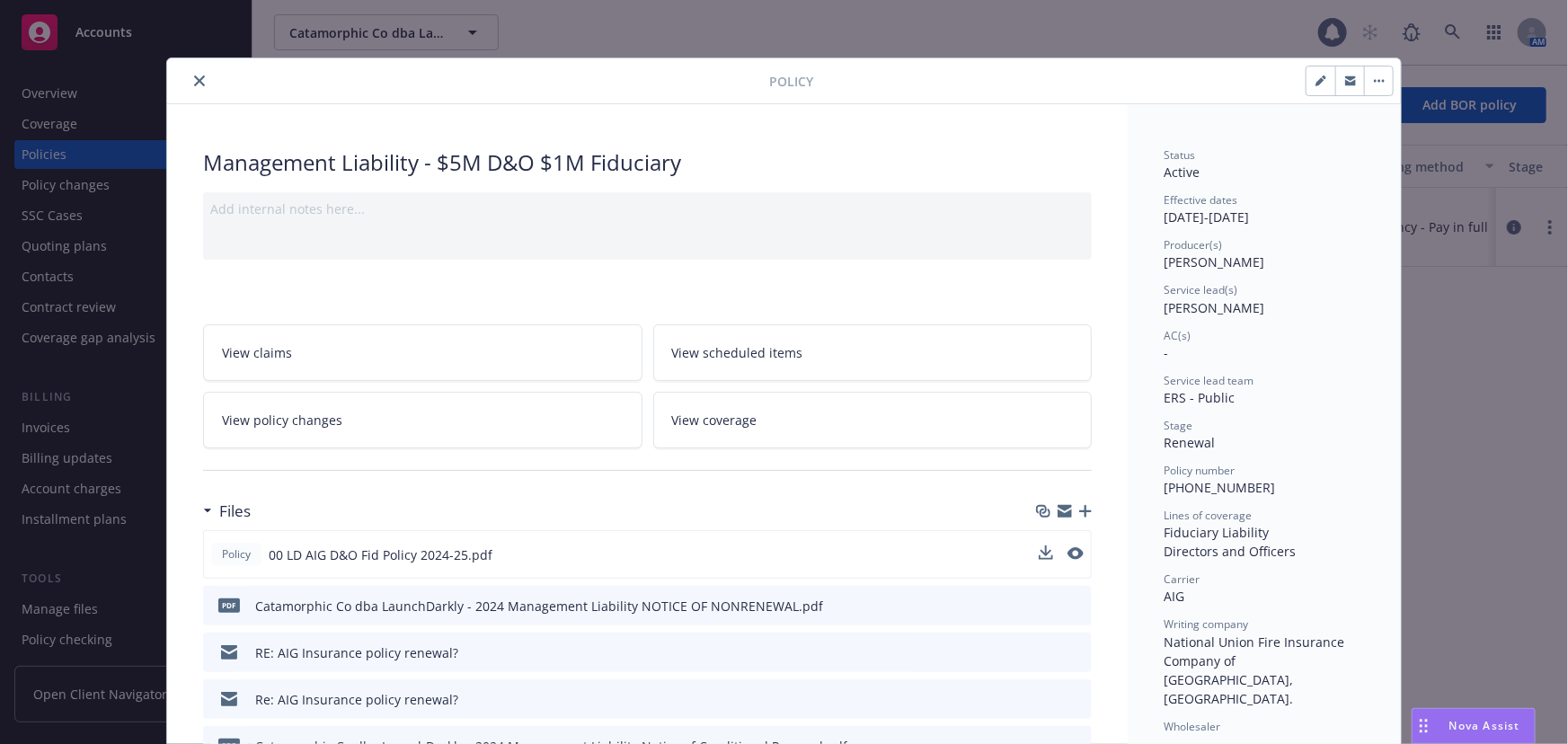
click at [194, 81] on icon "close" at bounding box center [200, 81] width 11 height 11
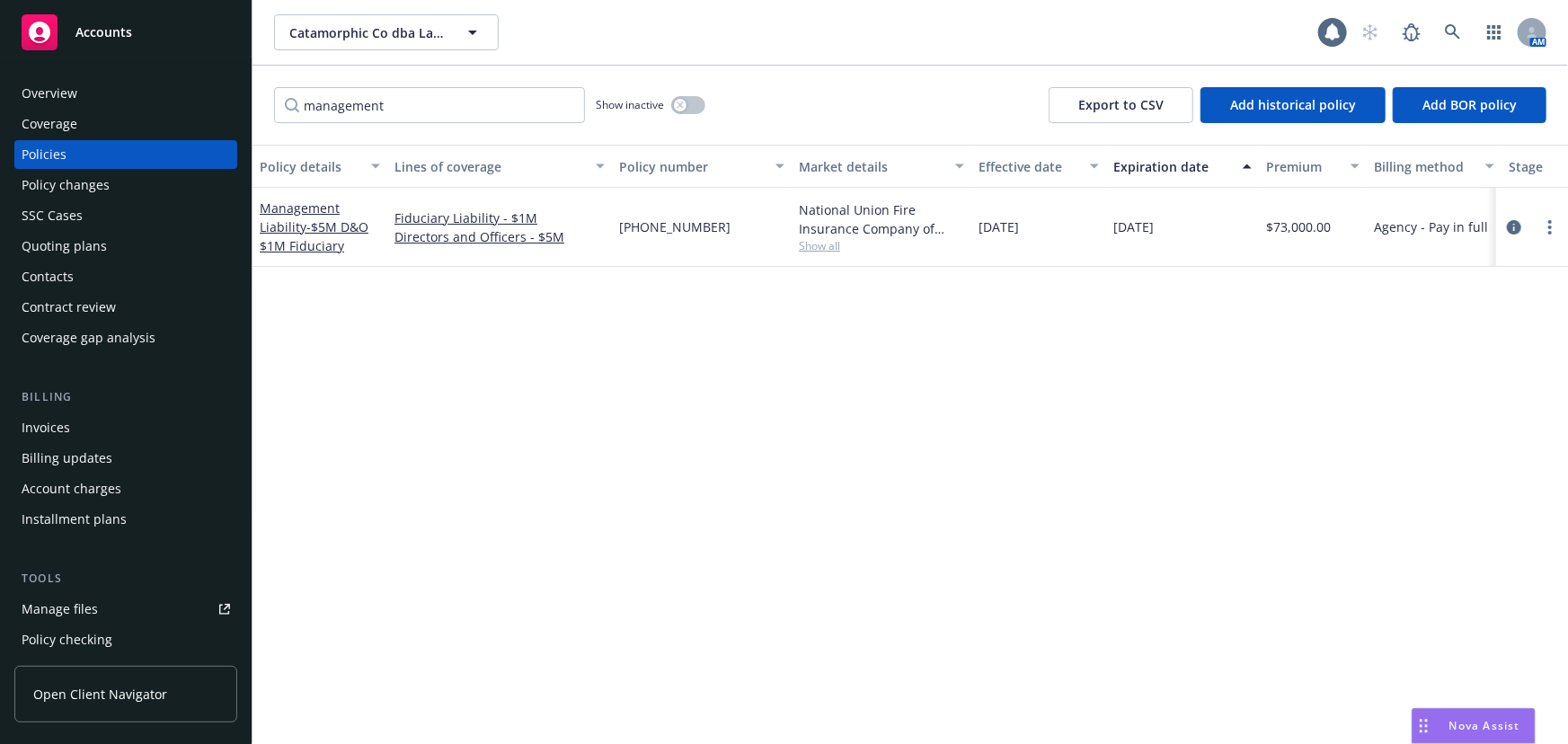
click at [150, 238] on div "Quoting plans" at bounding box center [125, 246] width 208 height 29
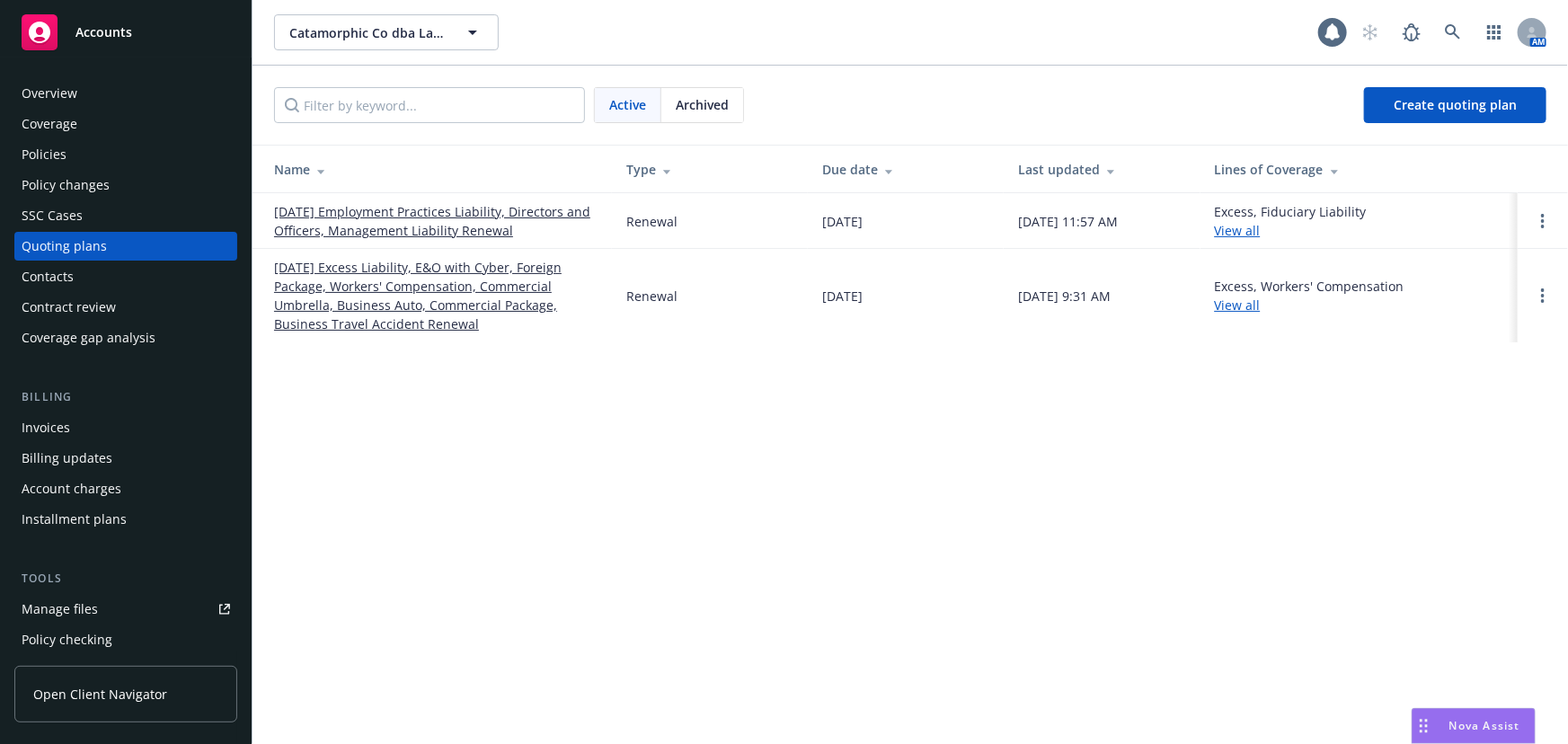
click at [132, 601] on link "Manage files" at bounding box center [125, 608] width 223 height 29
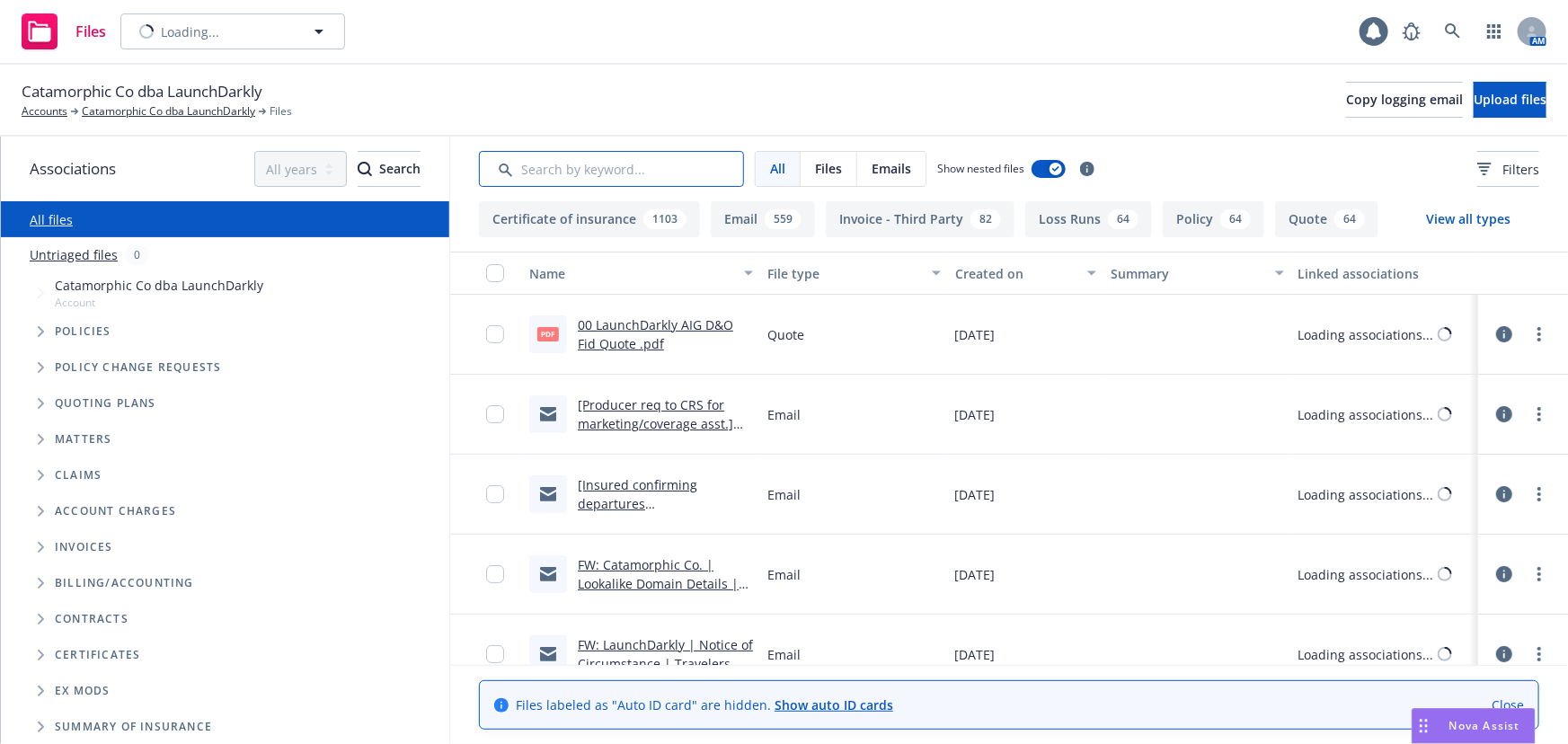
drag, startPoint x: 0, startPoint y: 0, endPoint x: 575, endPoint y: 177, distance: 601.6
click at [575, 177] on input "Search by keyword..." at bounding box center [611, 168] width 265 height 36
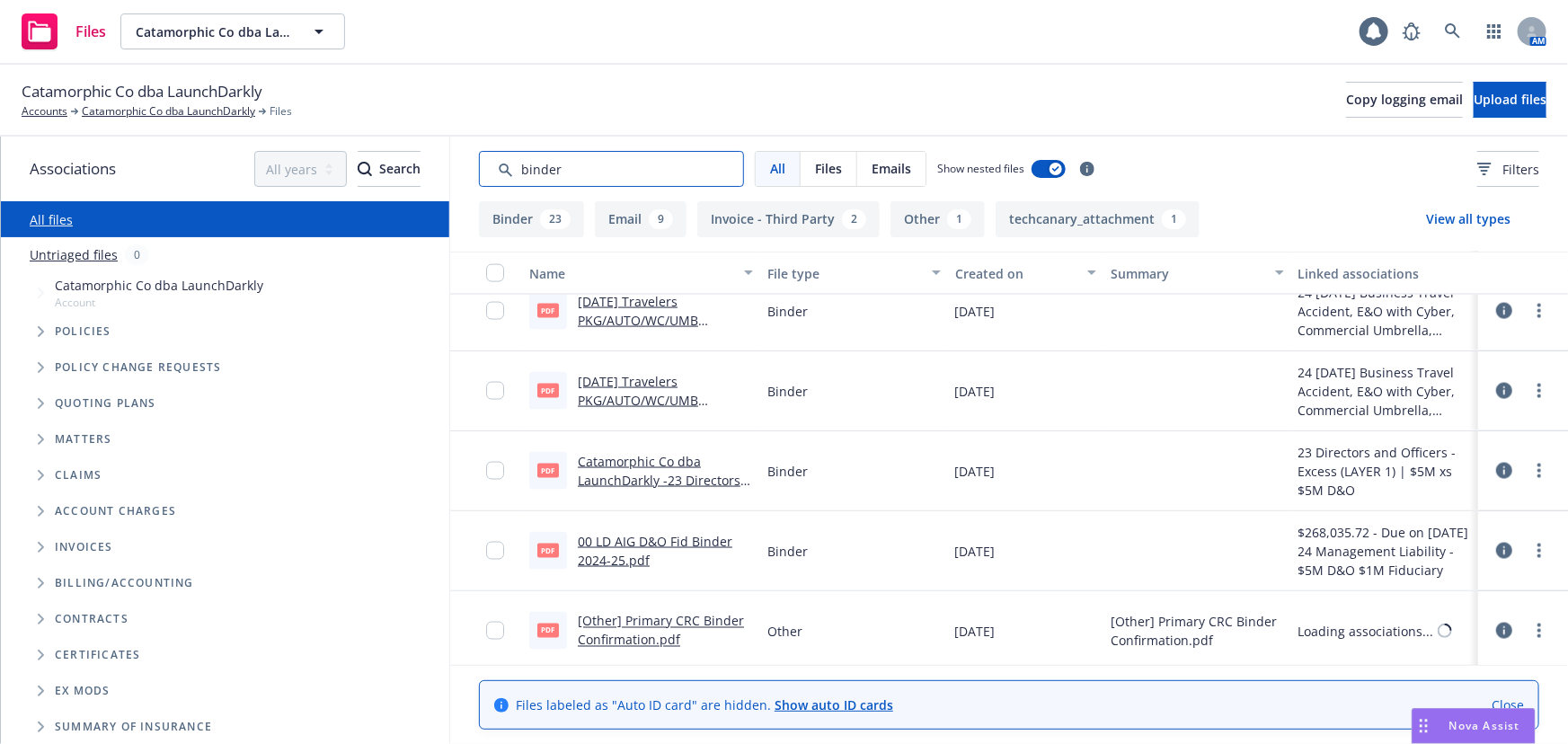
scroll to position [1388, 0]
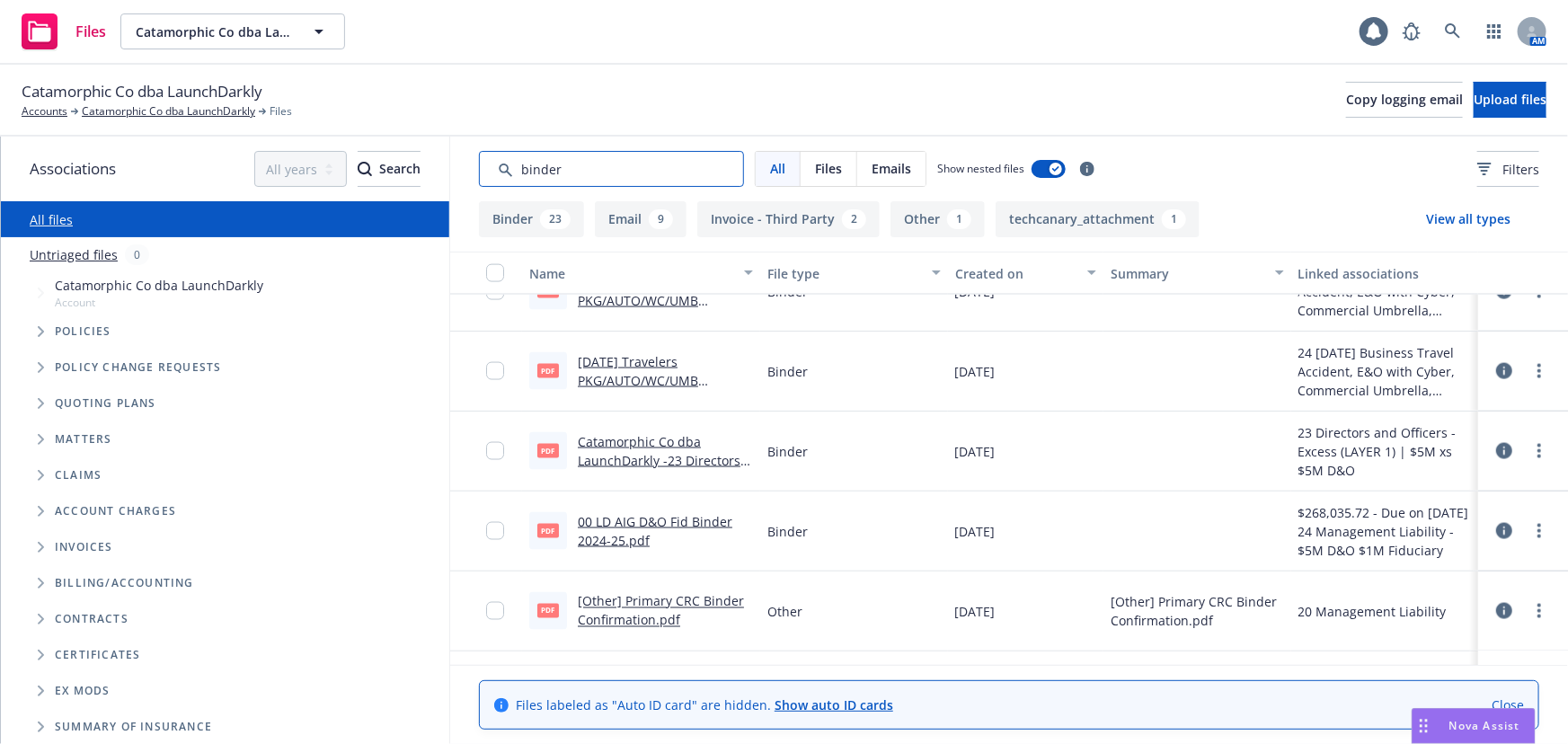
type input "binder"
click at [645, 517] on link "00 LD AIG D&O Fid Binder 2024-25.pdf" at bounding box center [655, 530] width 154 height 36
